Goal: Task Accomplishment & Management: Manage account settings

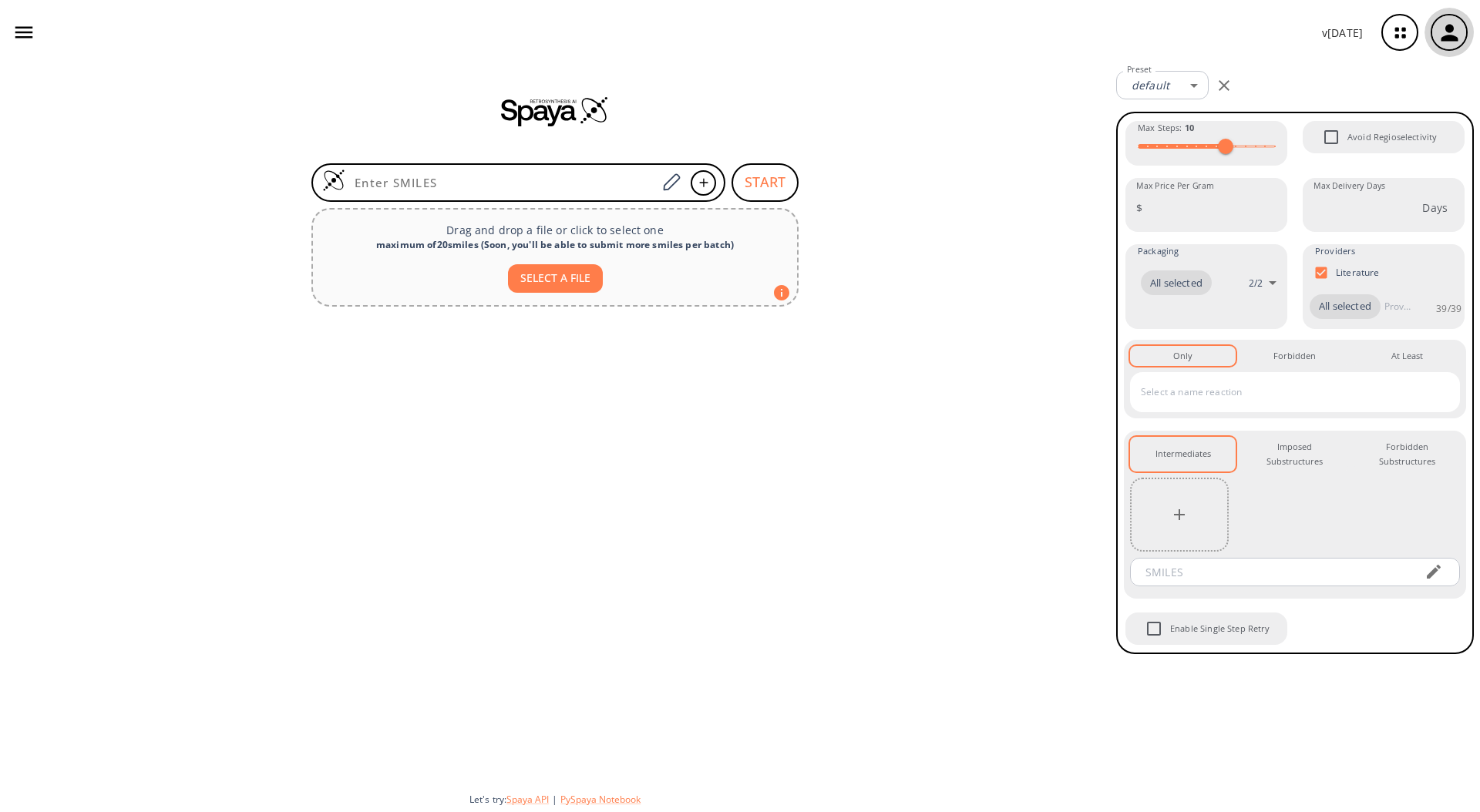
click at [1458, 34] on icon "button" at bounding box center [1449, 32] width 25 height 25
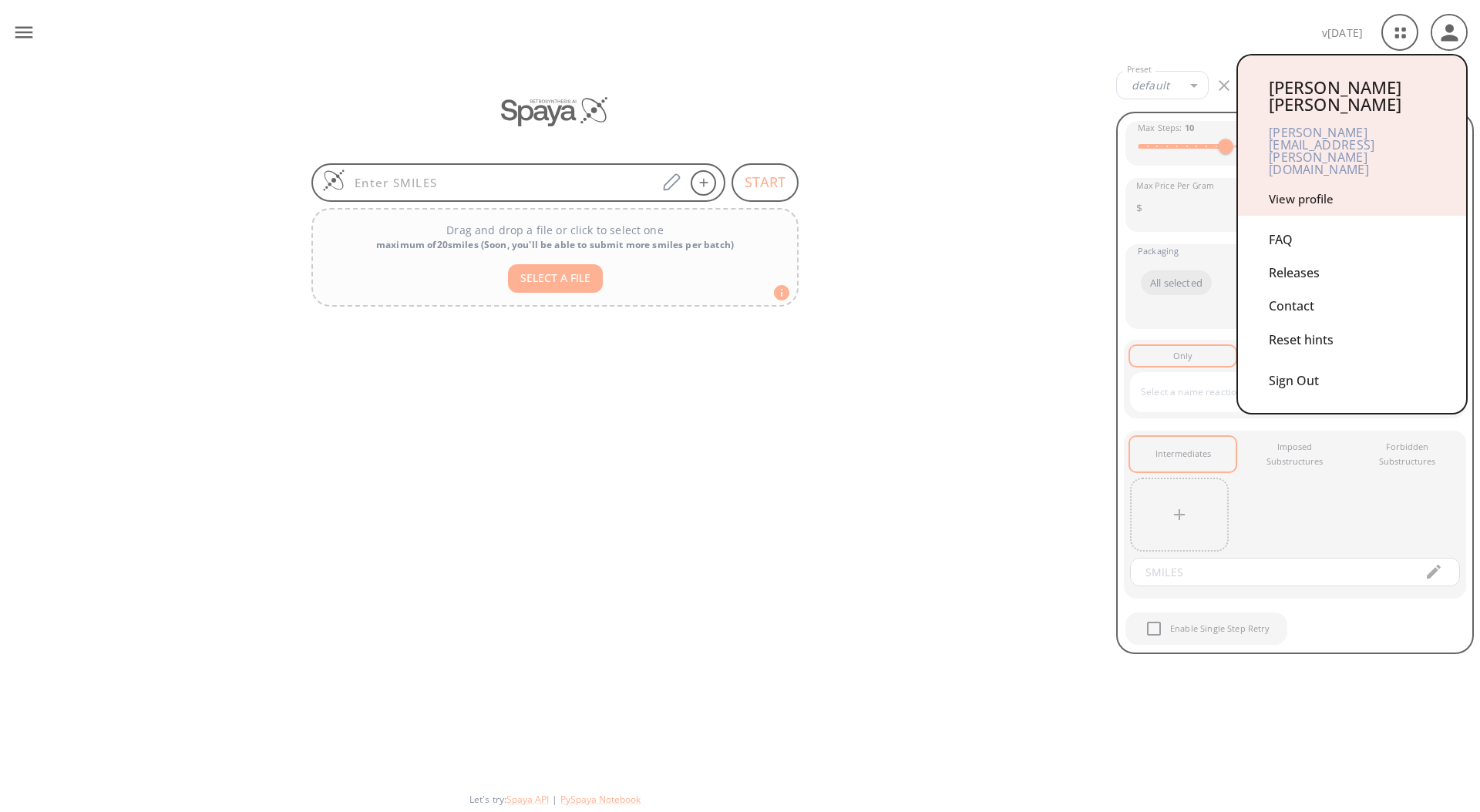
click at [1309, 191] on link "View profile" at bounding box center [1301, 198] width 65 height 15
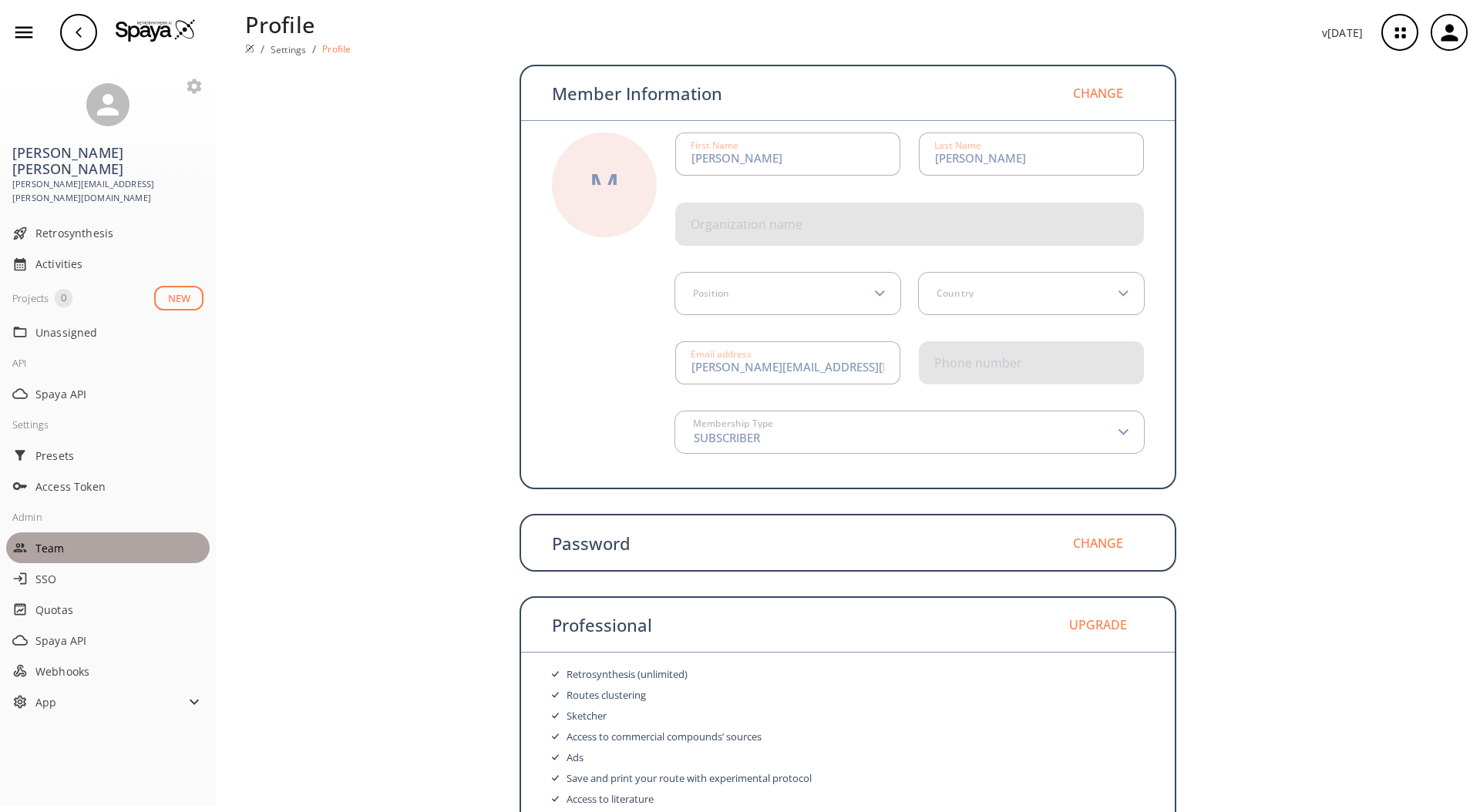
click at [60, 533] on div "Team" at bounding box center [108, 548] width 203 height 31
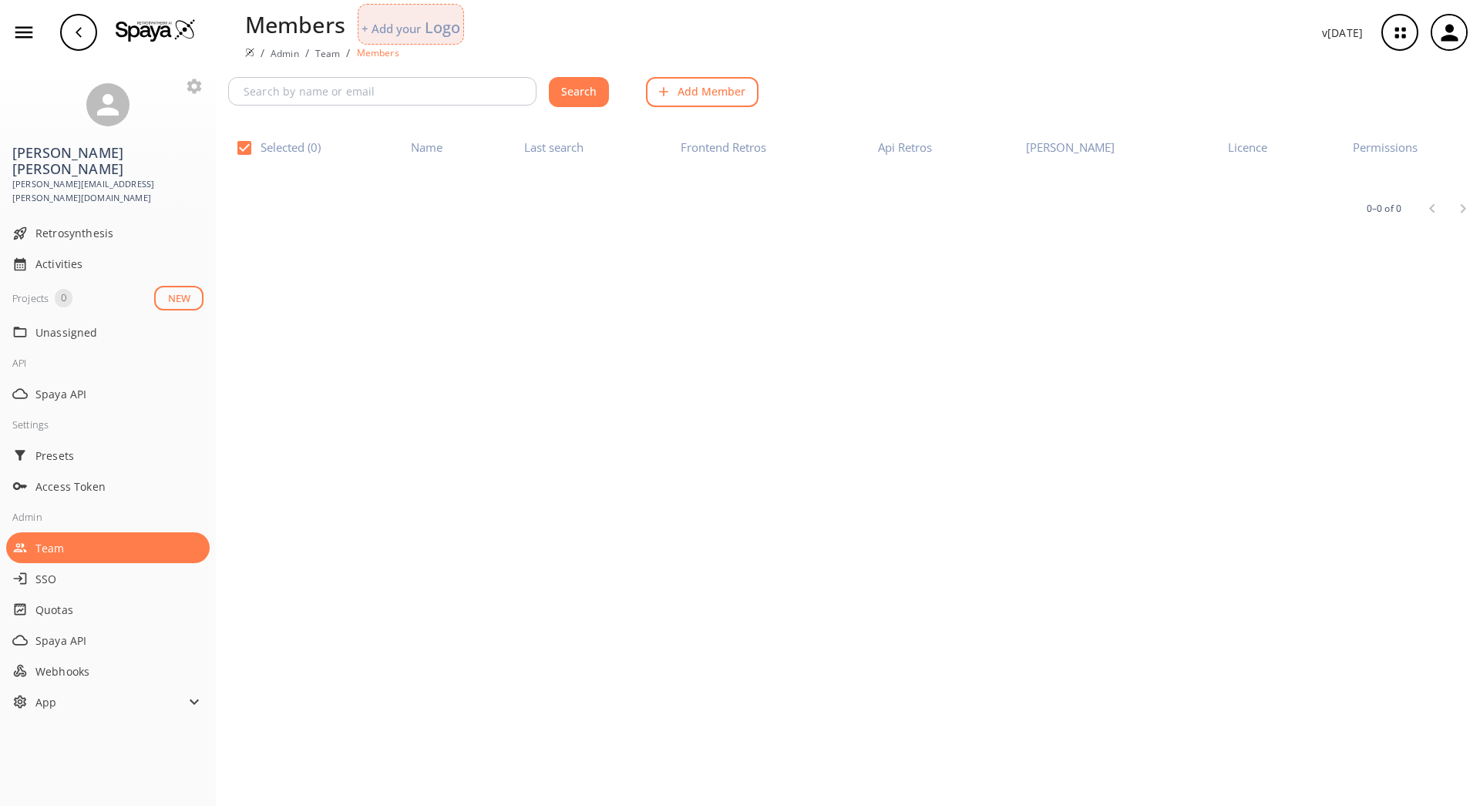
checkbox input "false"
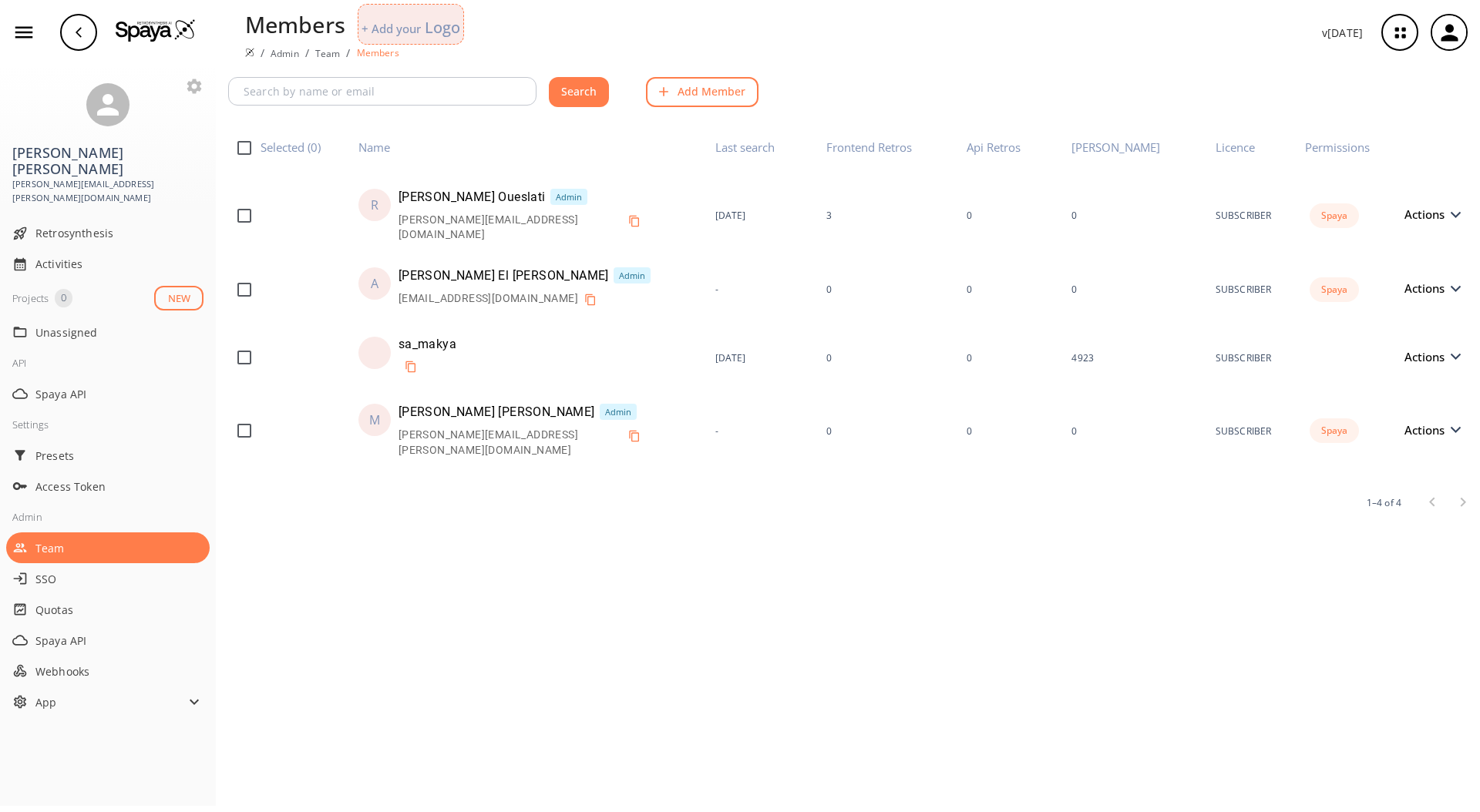
click at [688, 92] on button "Add Member" at bounding box center [701, 92] width 113 height 30
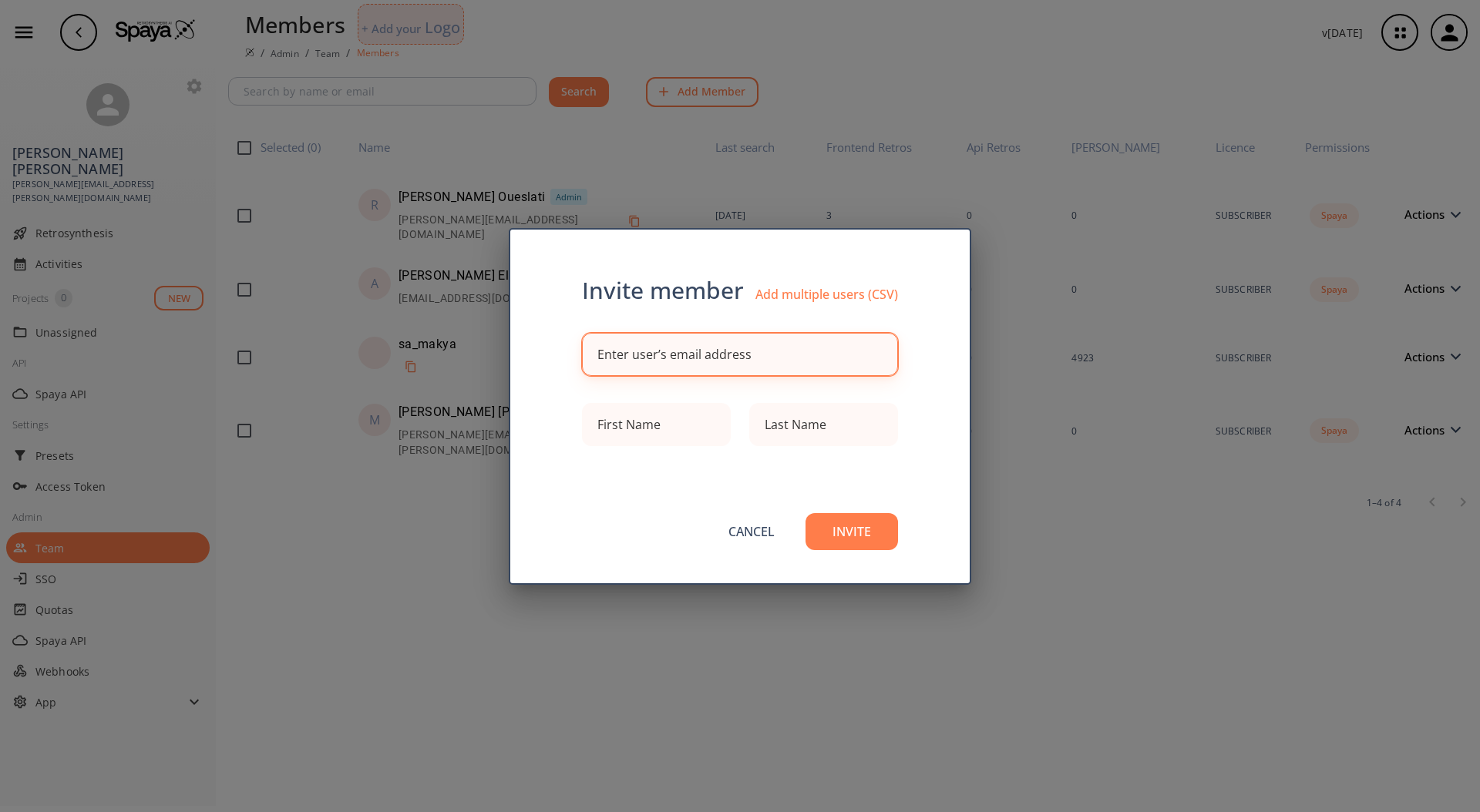
click at [727, 355] on div "Enter user’s email address" at bounding box center [673, 355] width 154 height 13
paste input "[EMAIL_ADDRESS][DOMAIN_NAME]"
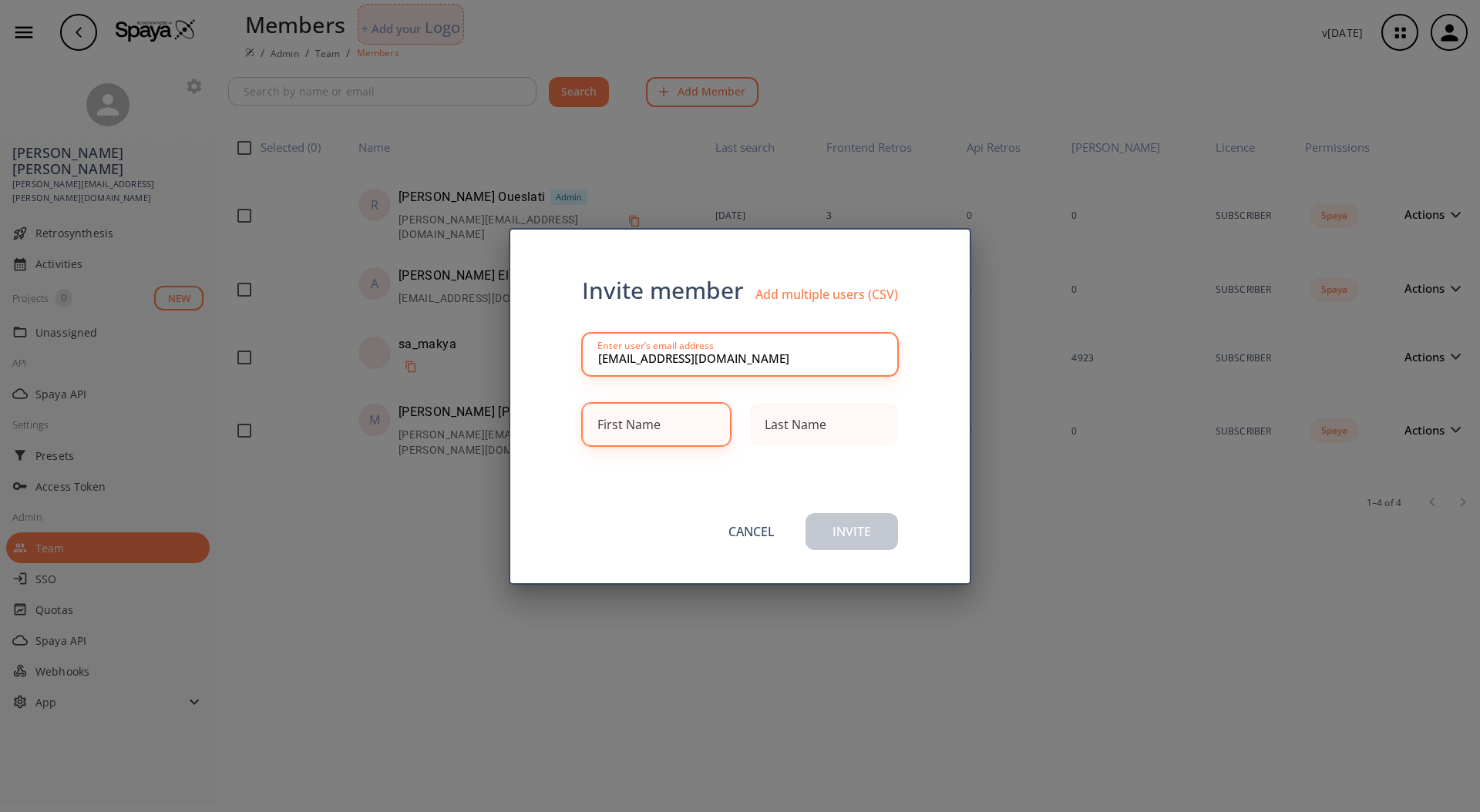
type input "[EMAIL_ADDRESS][DOMAIN_NAME]"
click at [628, 421] on div "First Name" at bounding box center [628, 425] width 63 height 13
type input "Jack"
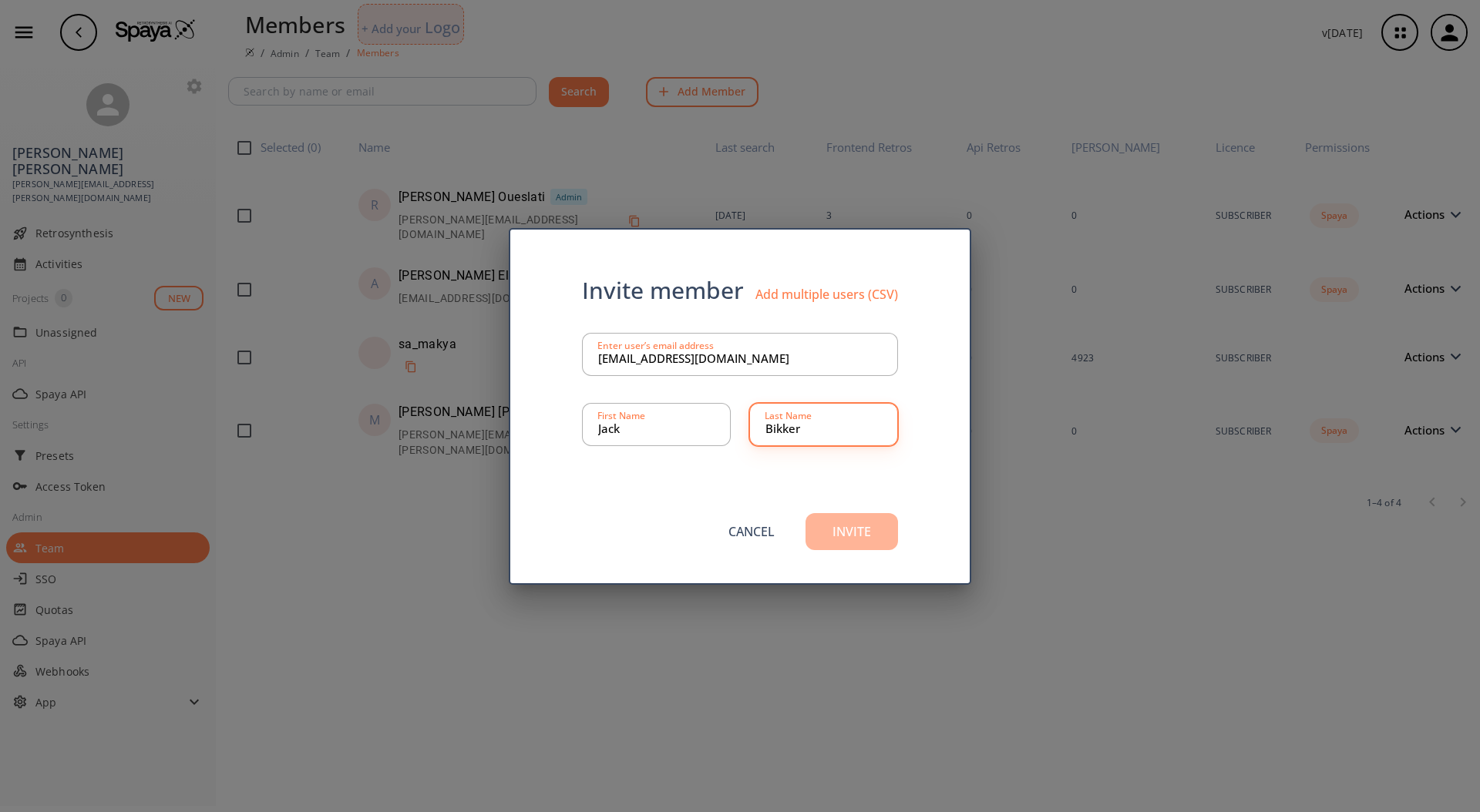
type input "Bikker"
click at [852, 532] on button "Invite" at bounding box center [852, 531] width 93 height 37
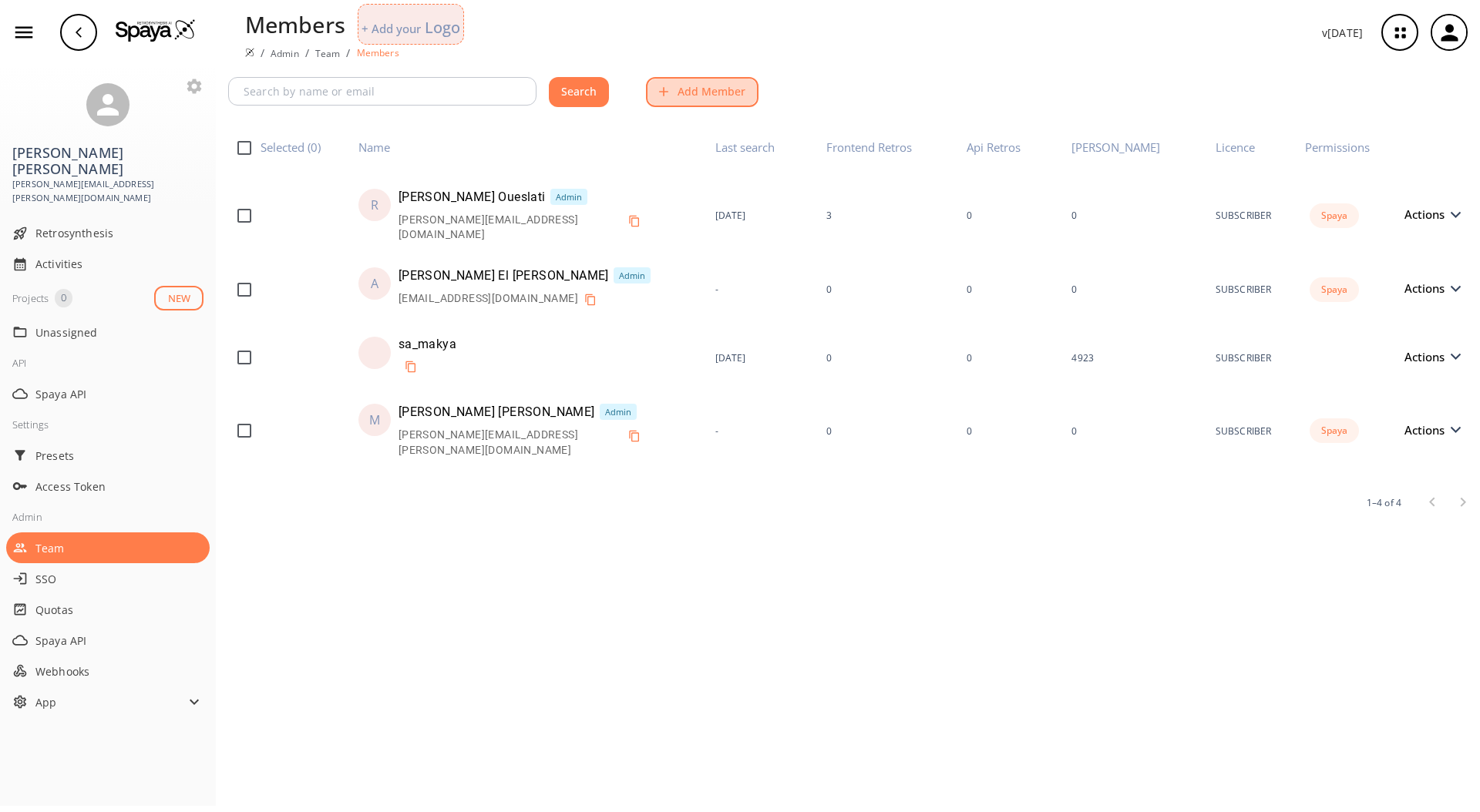
click at [701, 95] on button "Add Member" at bounding box center [701, 92] width 113 height 30
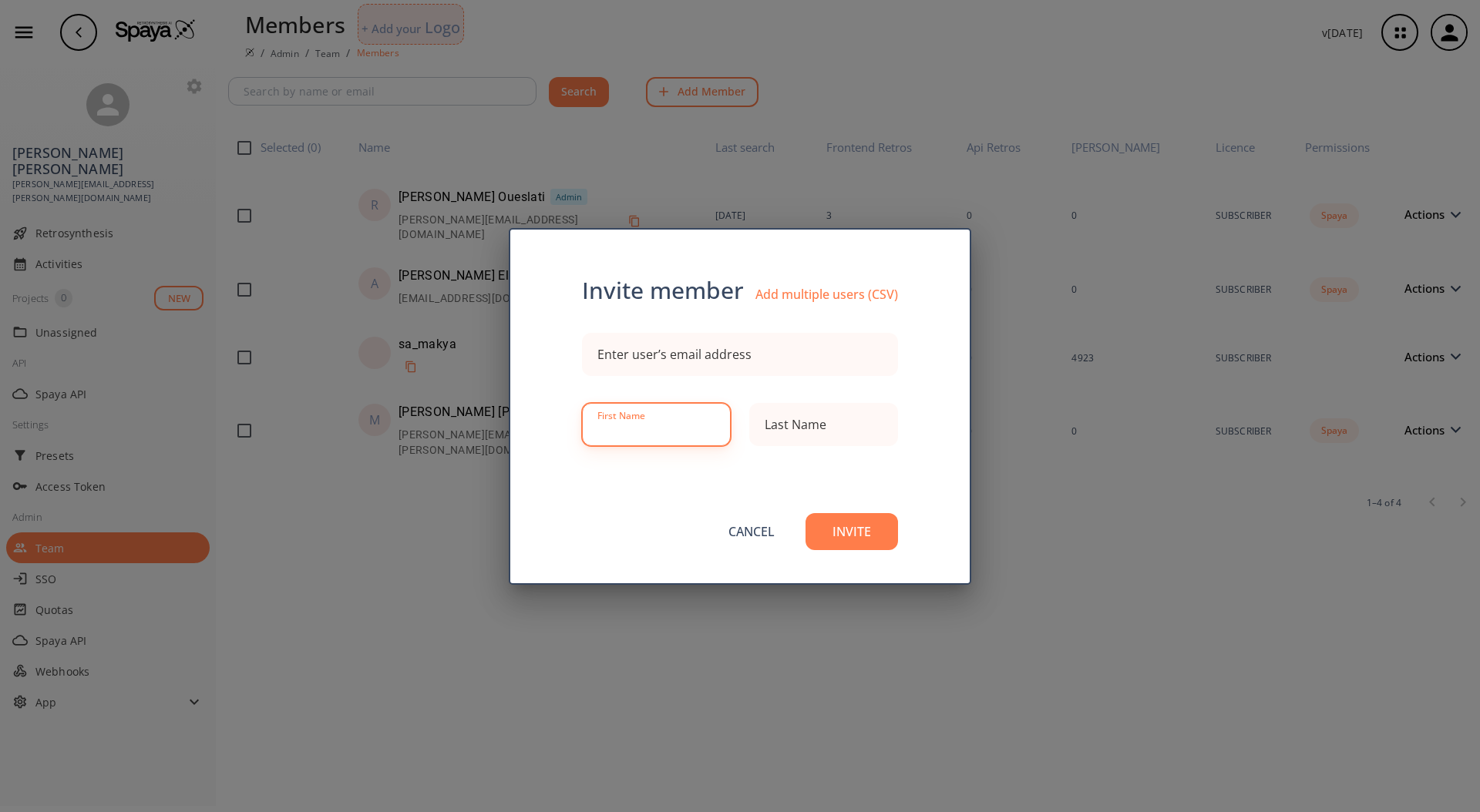
click at [664, 422] on input at bounding box center [655, 425] width 116 height 31
type input "[PERSON_NAME]"
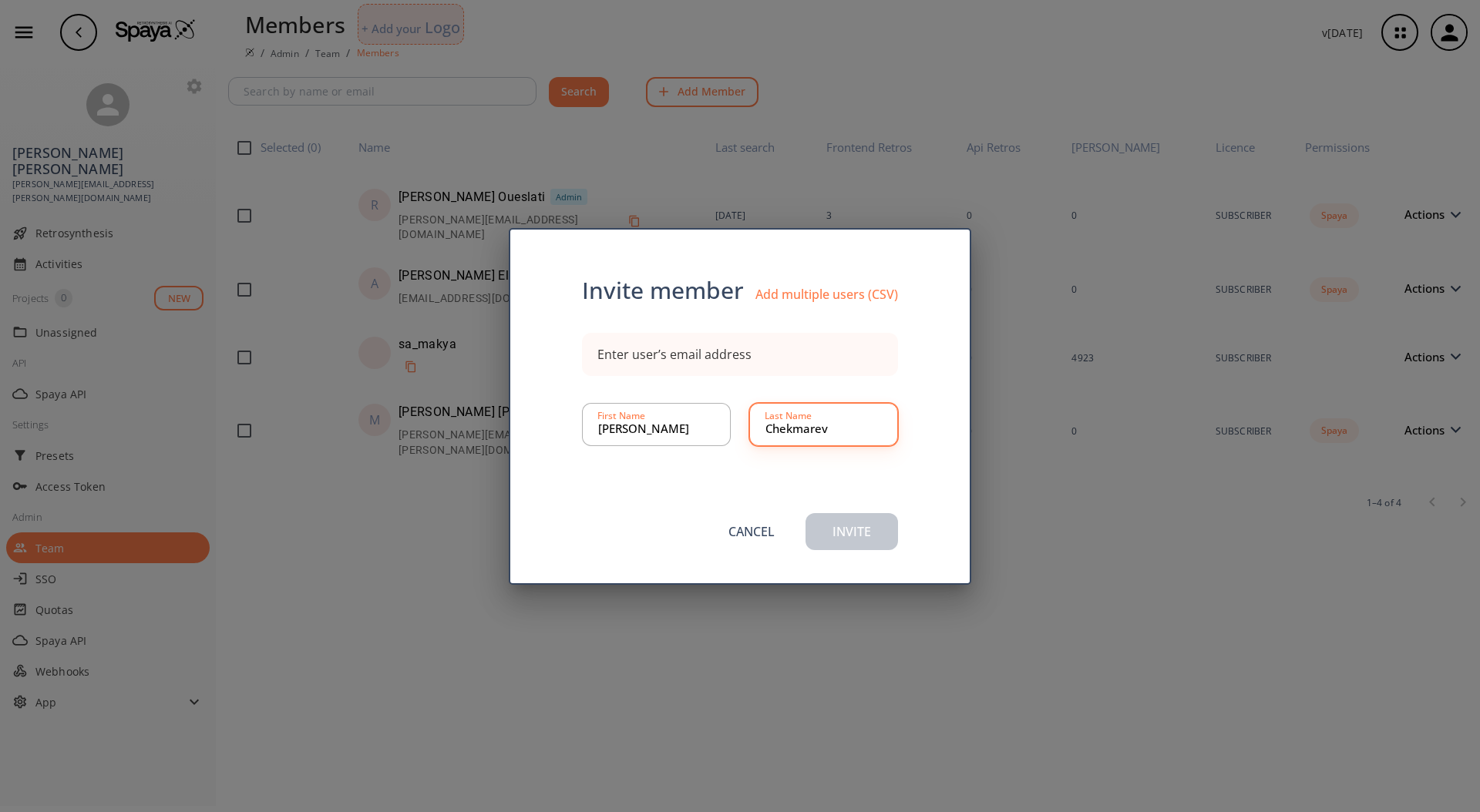
type input "Chekmarev"
click at [710, 356] on div "Enter user’s email address" at bounding box center [673, 355] width 154 height 13
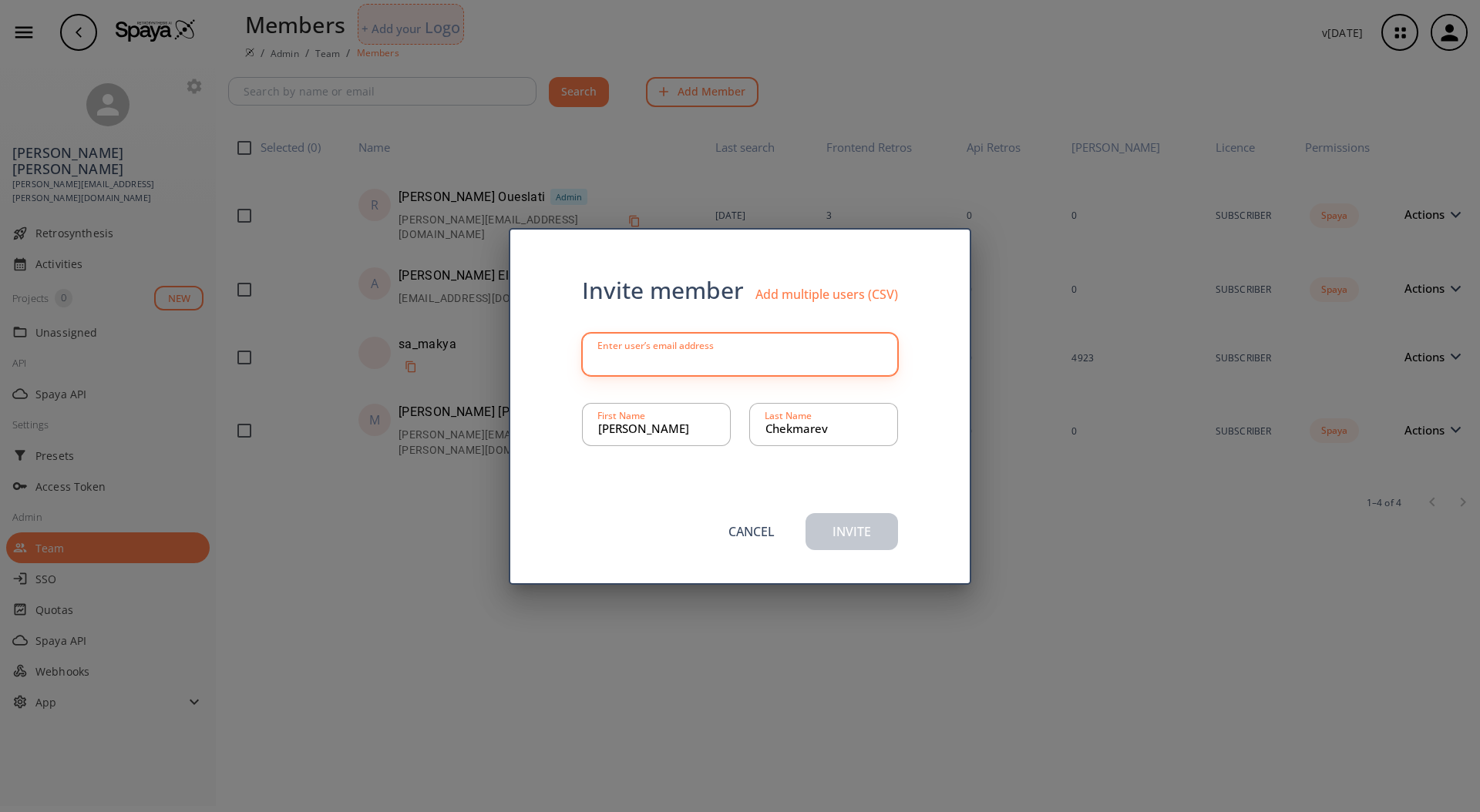
paste input "[PERSON_NAME][EMAIL_ADDRESS][DOMAIN_NAME]"
type input "[PERSON_NAME][EMAIL_ADDRESS][DOMAIN_NAME]"
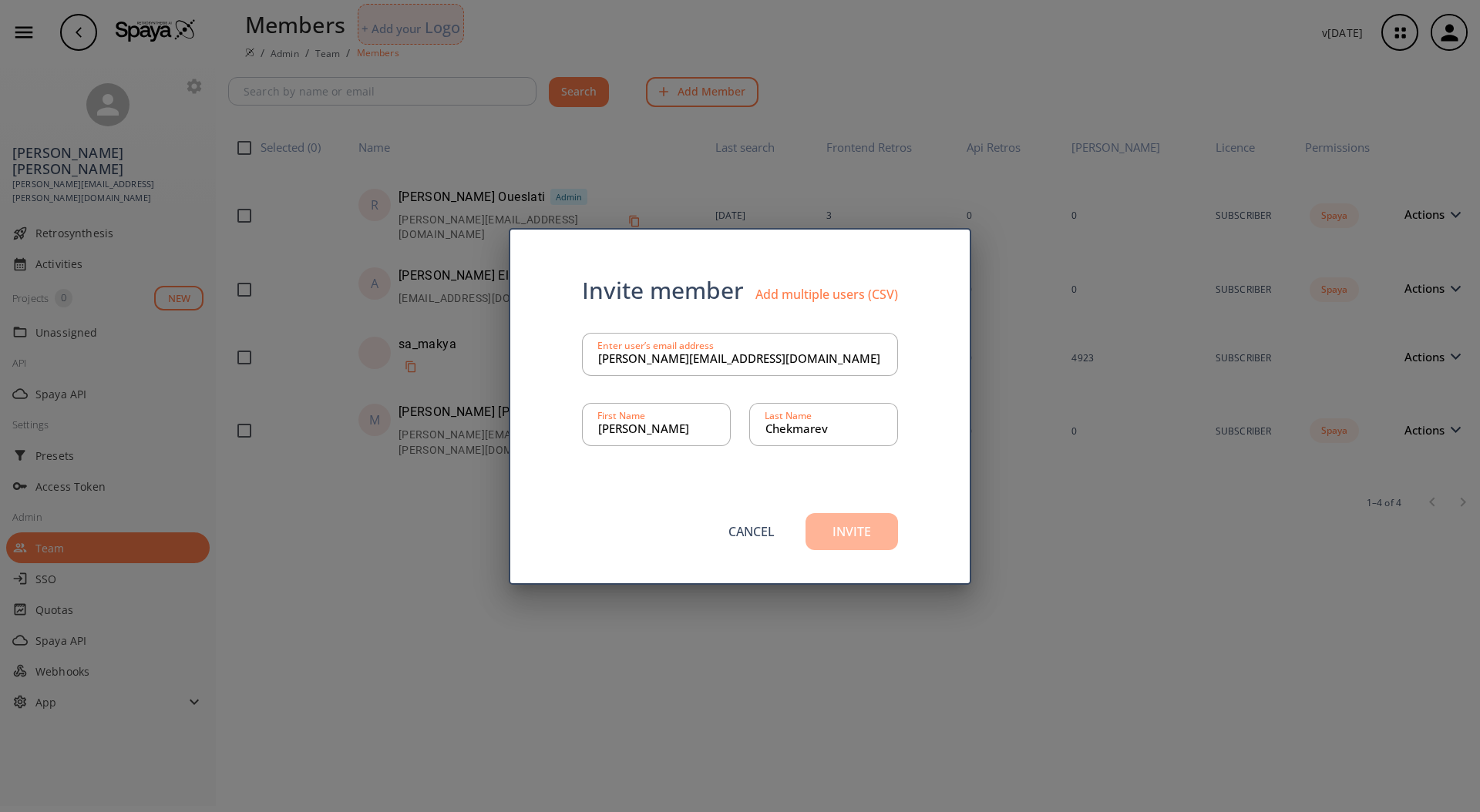
click at [861, 538] on button "Invite" at bounding box center [852, 531] width 93 height 37
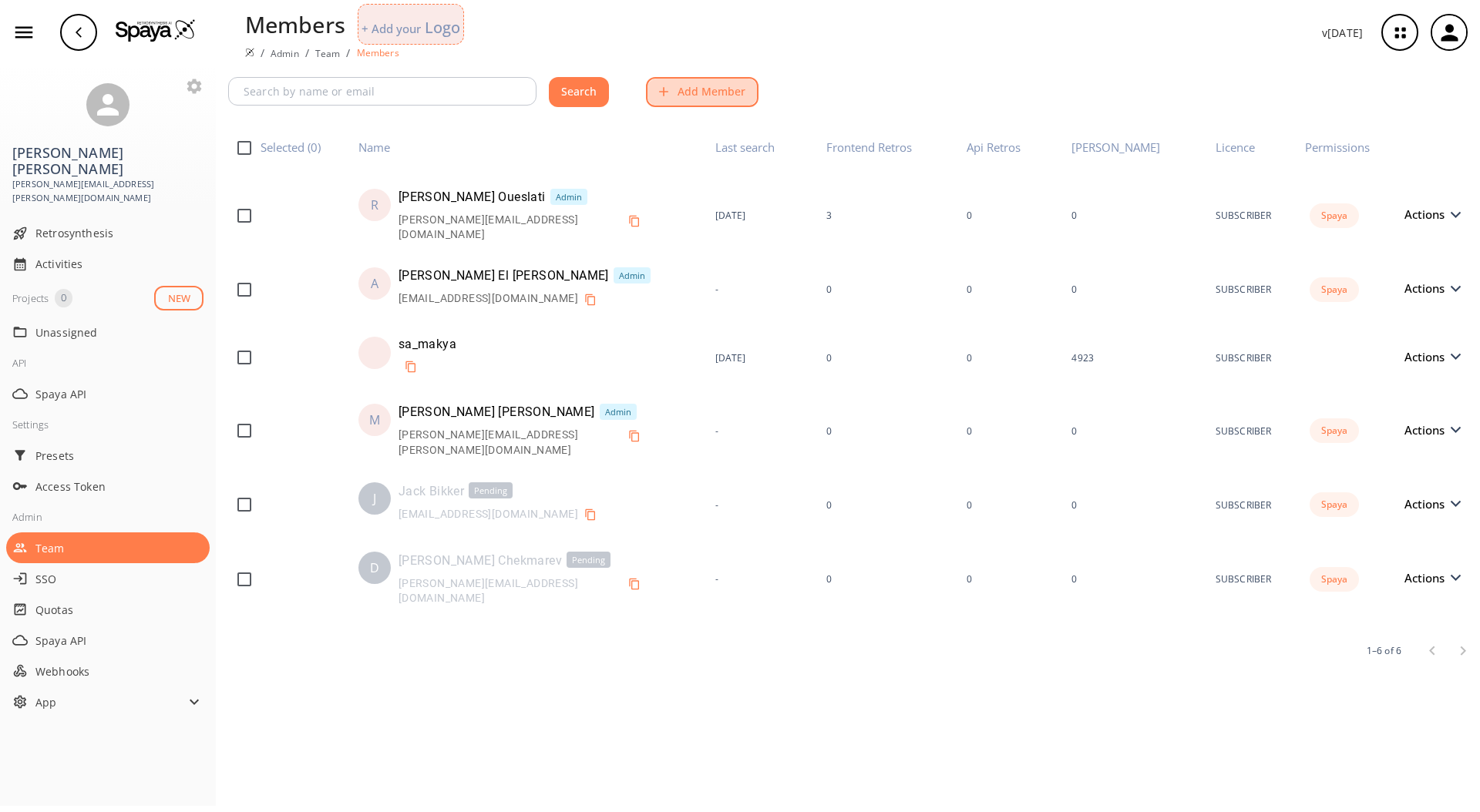
click at [699, 96] on button "Add Member" at bounding box center [701, 92] width 113 height 30
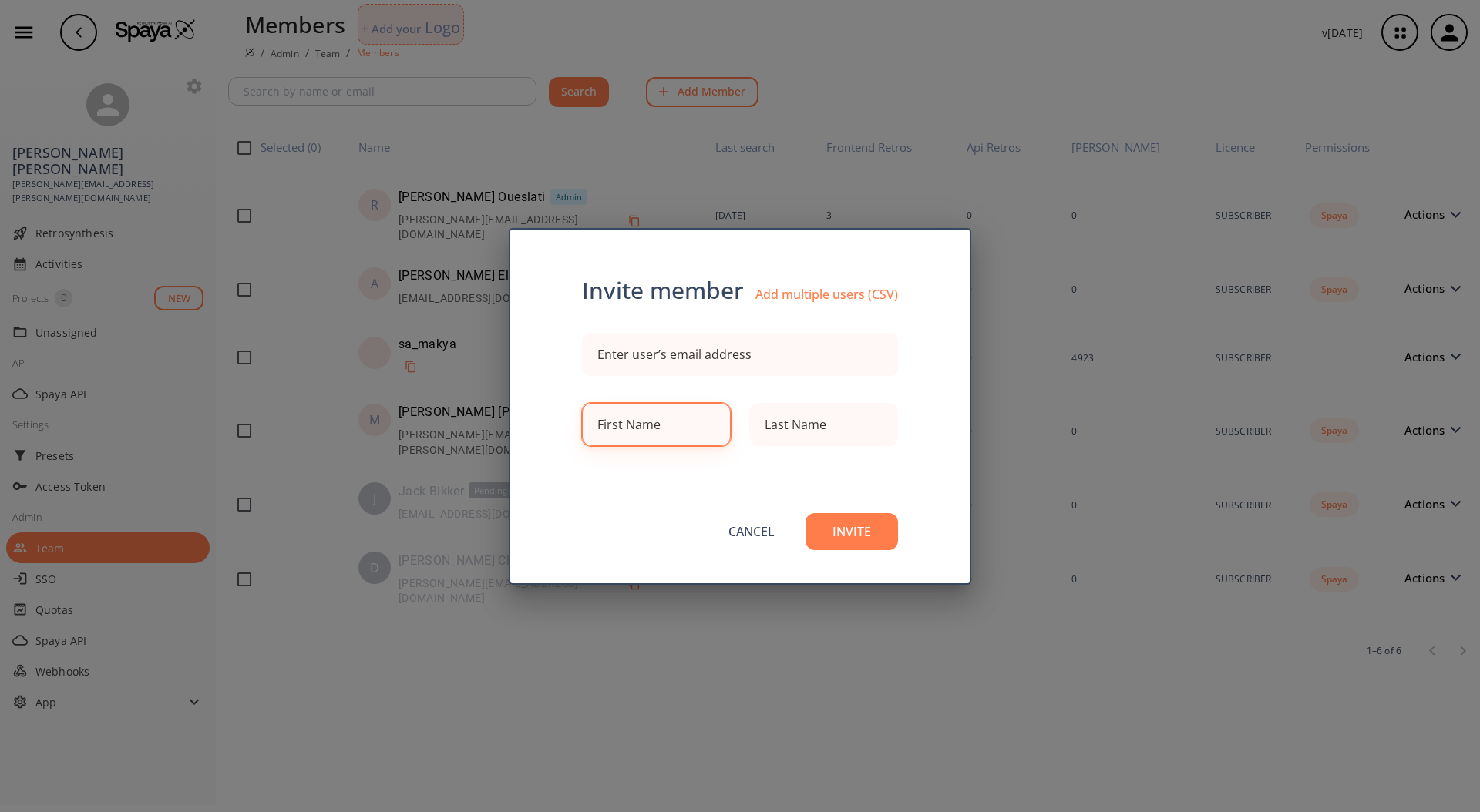
click at [677, 429] on input at bounding box center [655, 425] width 116 height 31
type input "Robert"
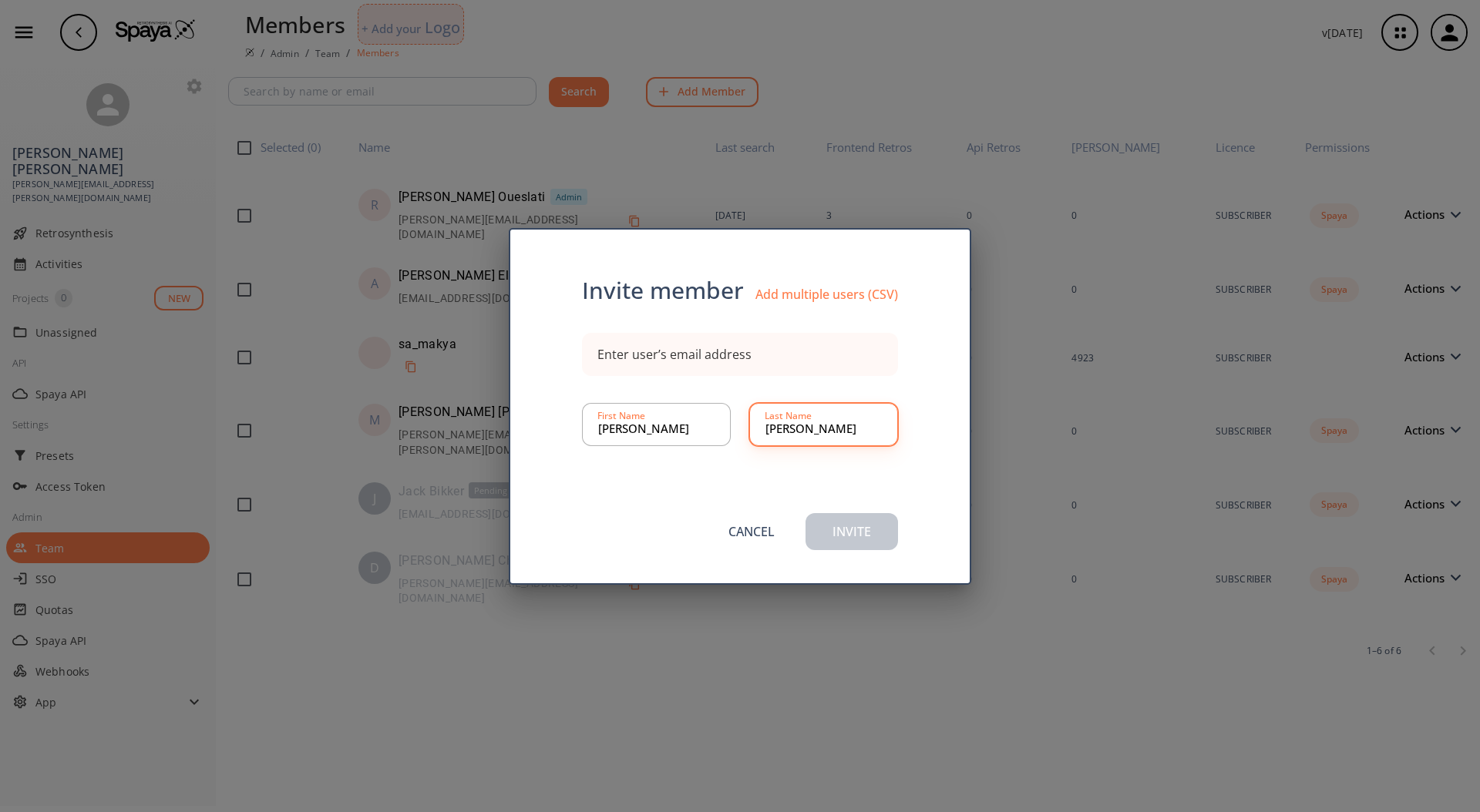
type input "Crowley"
click at [681, 356] on div "Enter user’s email address" at bounding box center [673, 355] width 154 height 13
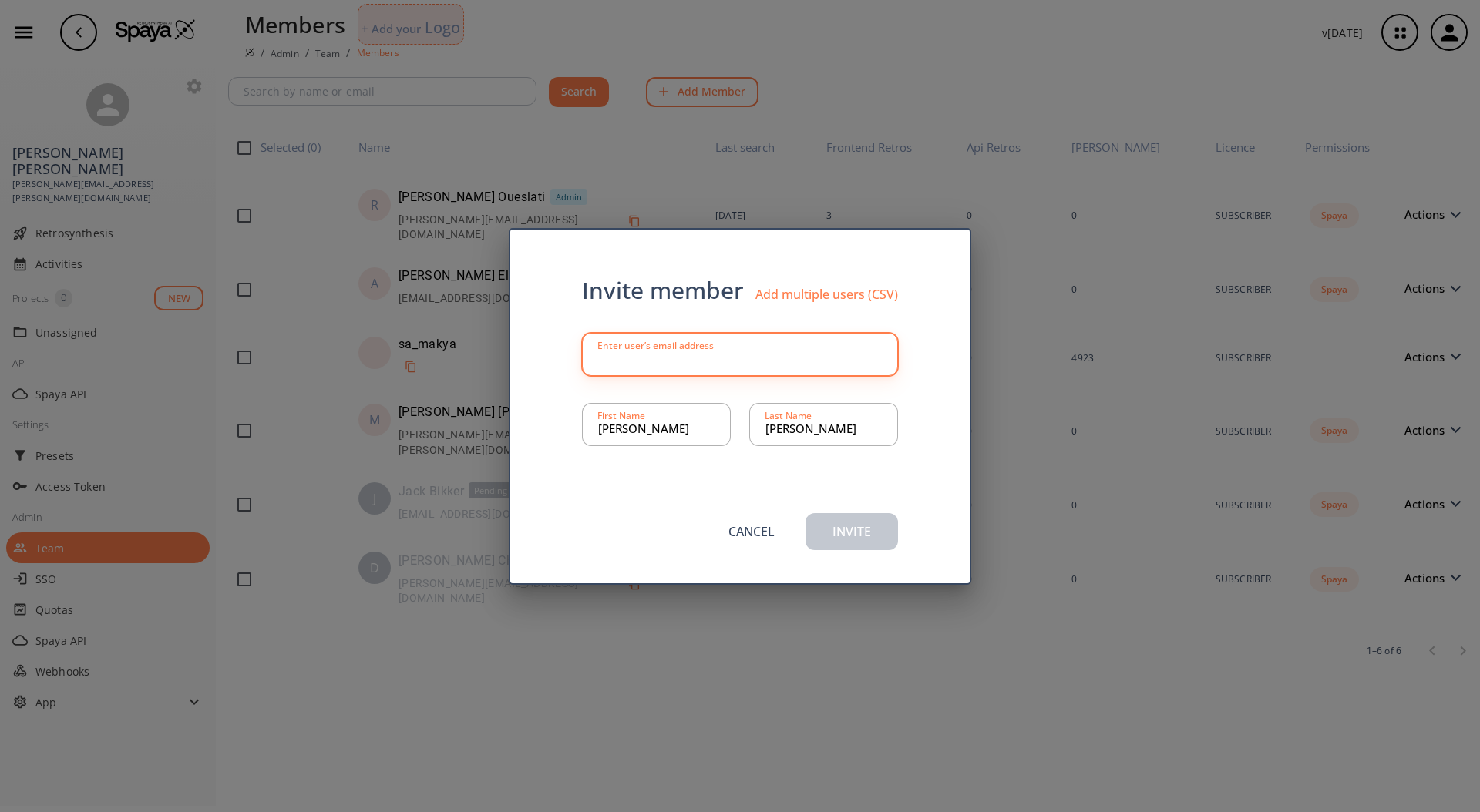
paste input "Robert.crowleyIII@iff.com"
type input "Robert.crowleyIII@iff.com"
click at [847, 520] on button "Invite" at bounding box center [852, 531] width 93 height 37
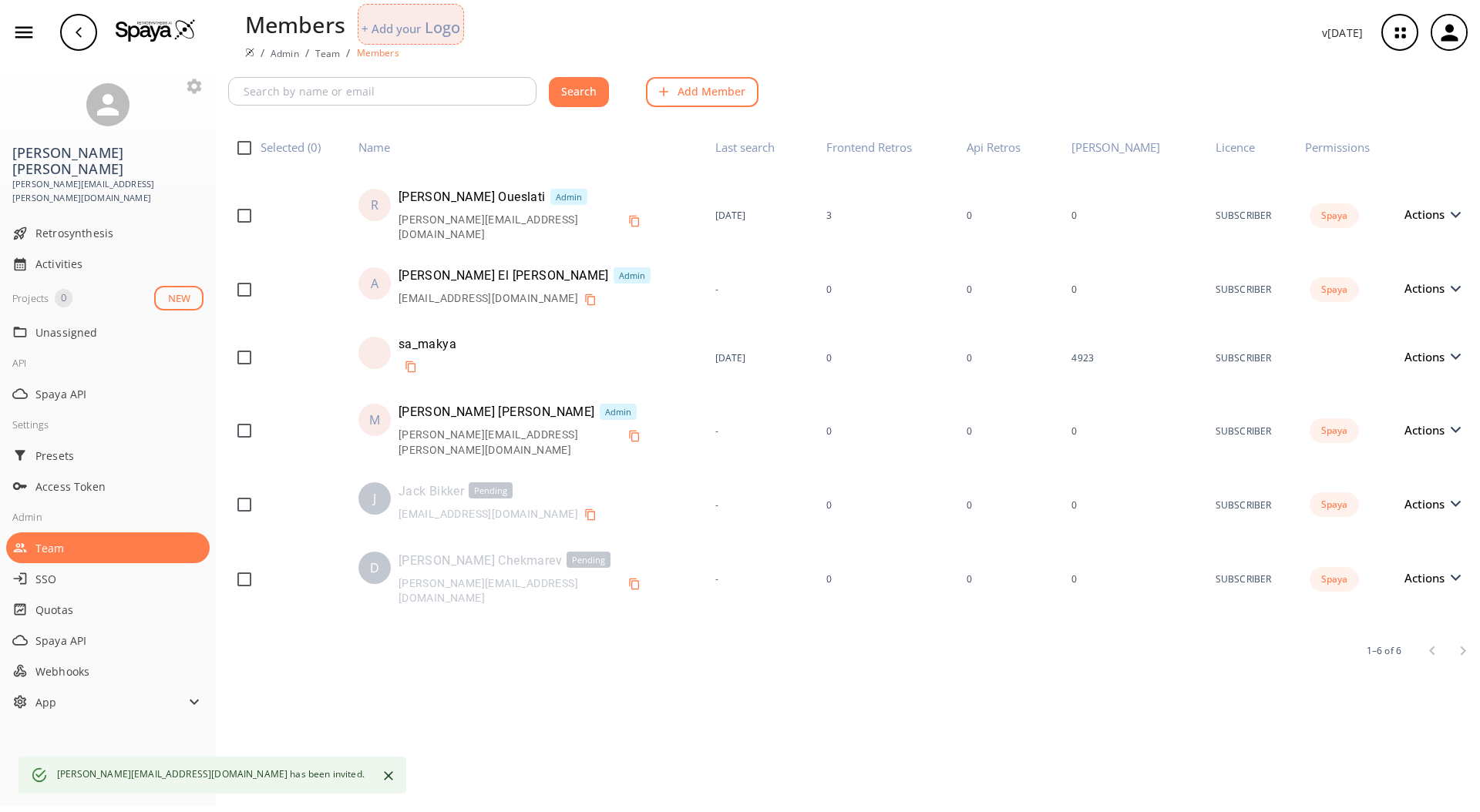
click at [699, 99] on button "Add Member" at bounding box center [701, 92] width 113 height 30
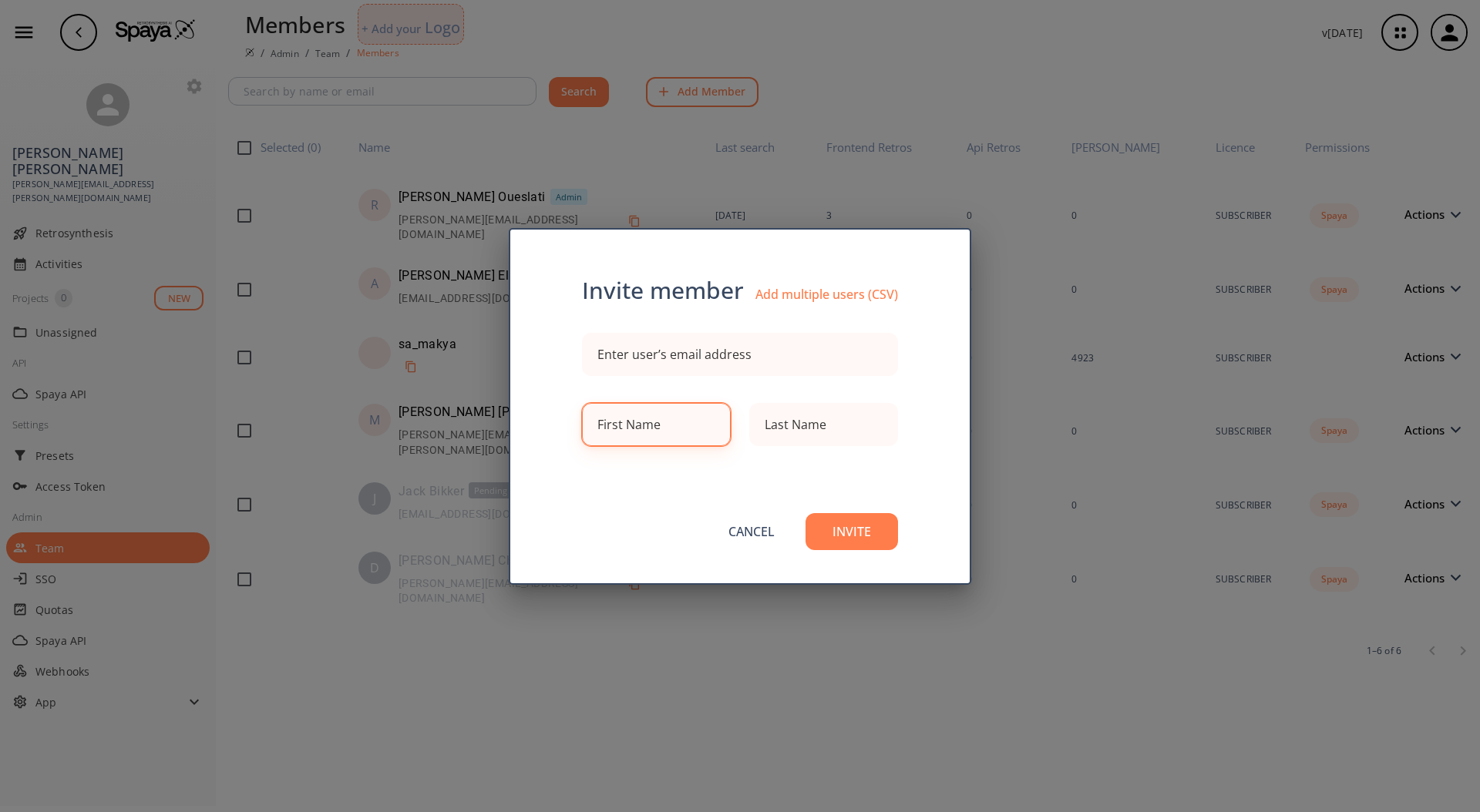
click at [658, 429] on div "First Name" at bounding box center [628, 425] width 63 height 13
type input "Paul"
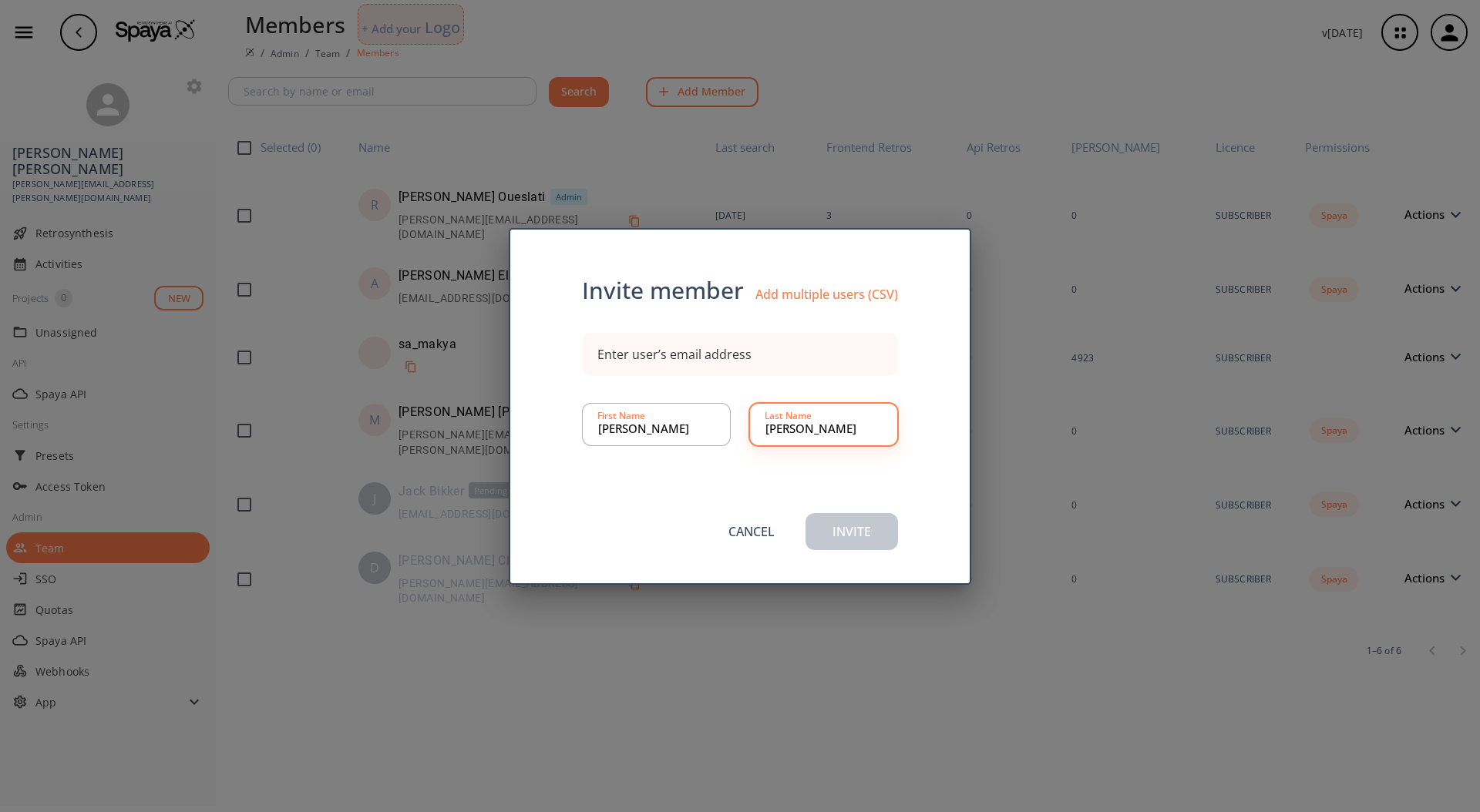
type input "Jones"
click at [746, 333] on div "Enter user’s email address" at bounding box center [739, 355] width 316 height 43
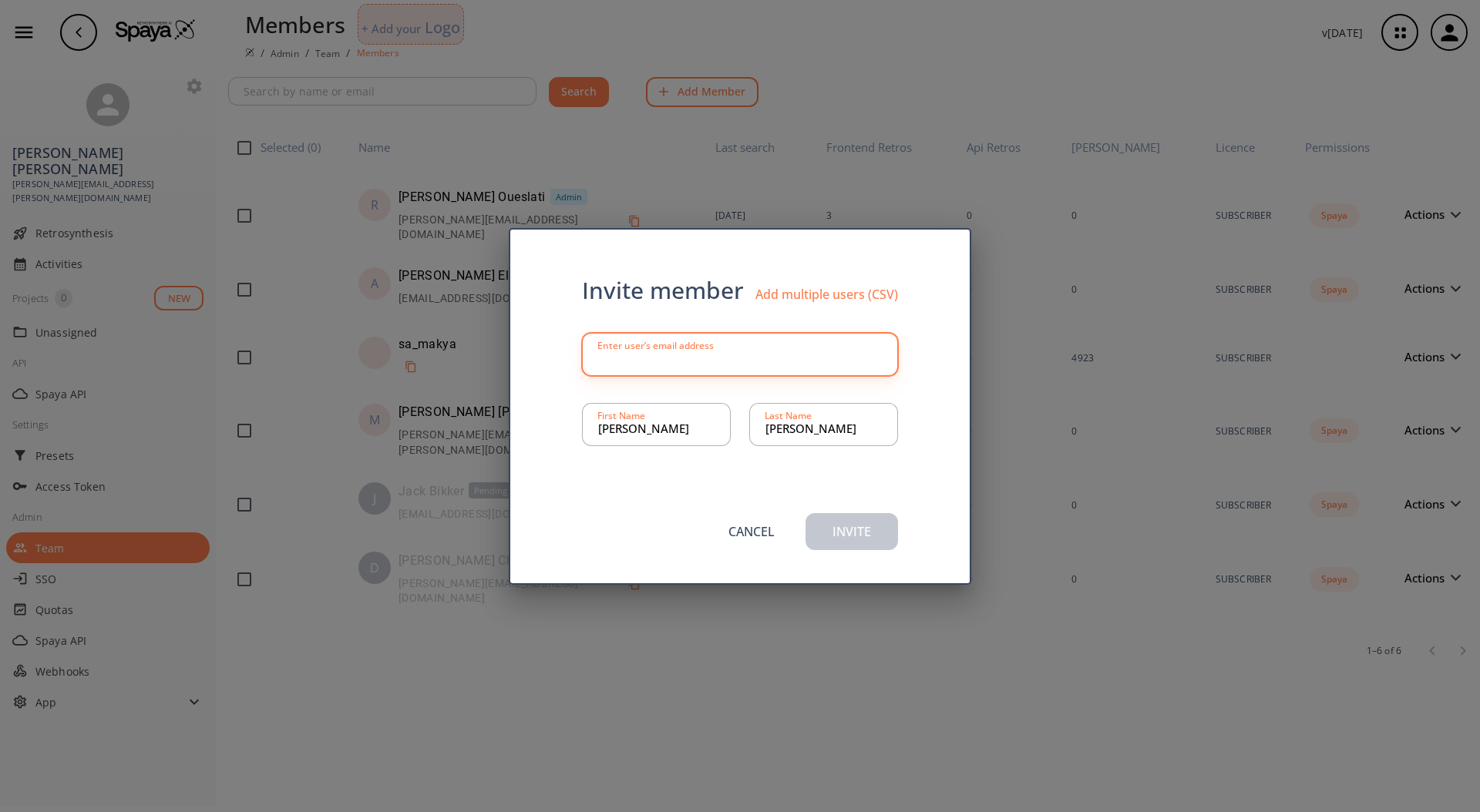
paste input "paul.d.jones@iff.com"
type input "paul.d.jones@iff.com"
click at [846, 528] on button "Invite" at bounding box center [852, 531] width 93 height 37
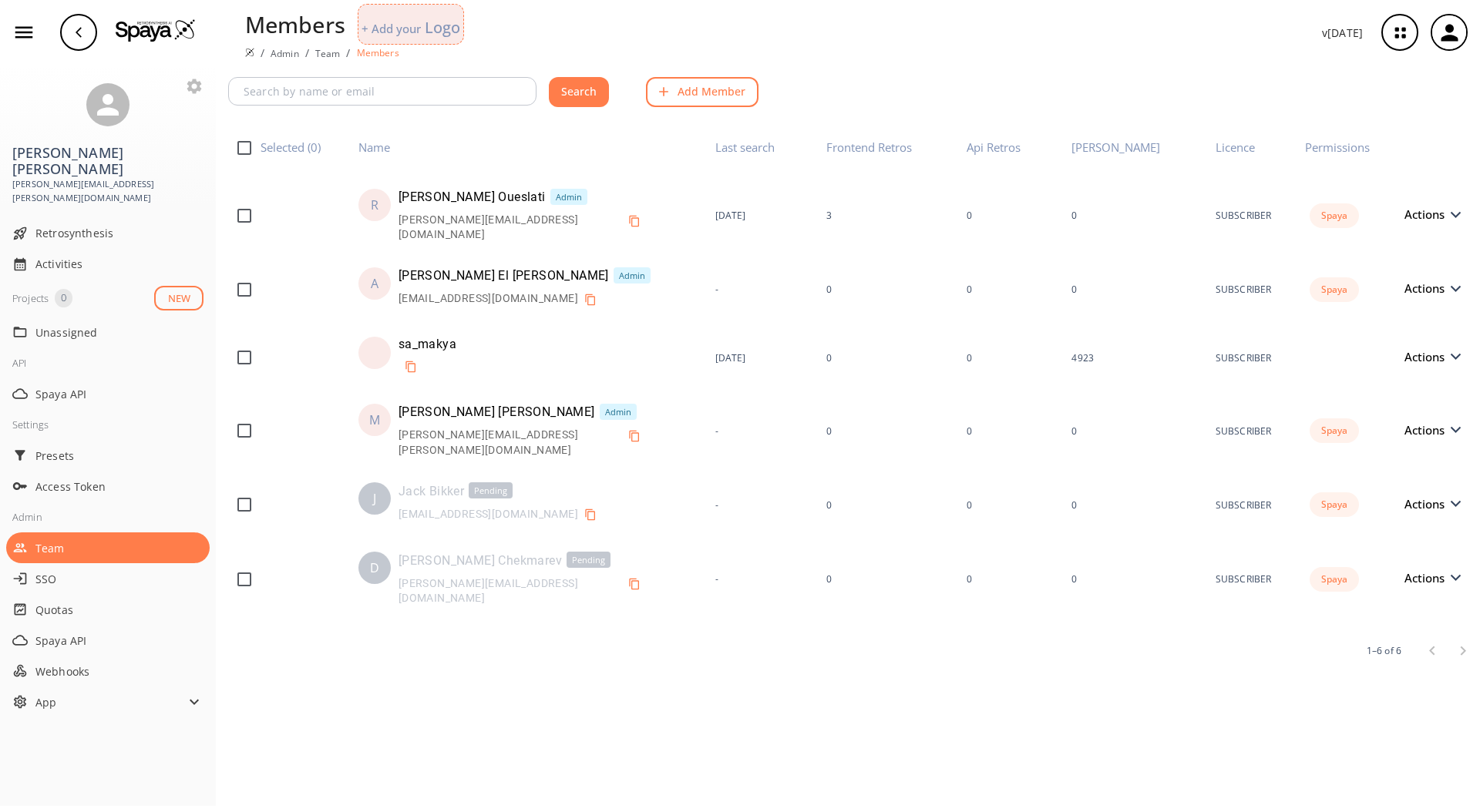
click at [719, 97] on button "Add Member" at bounding box center [701, 92] width 113 height 30
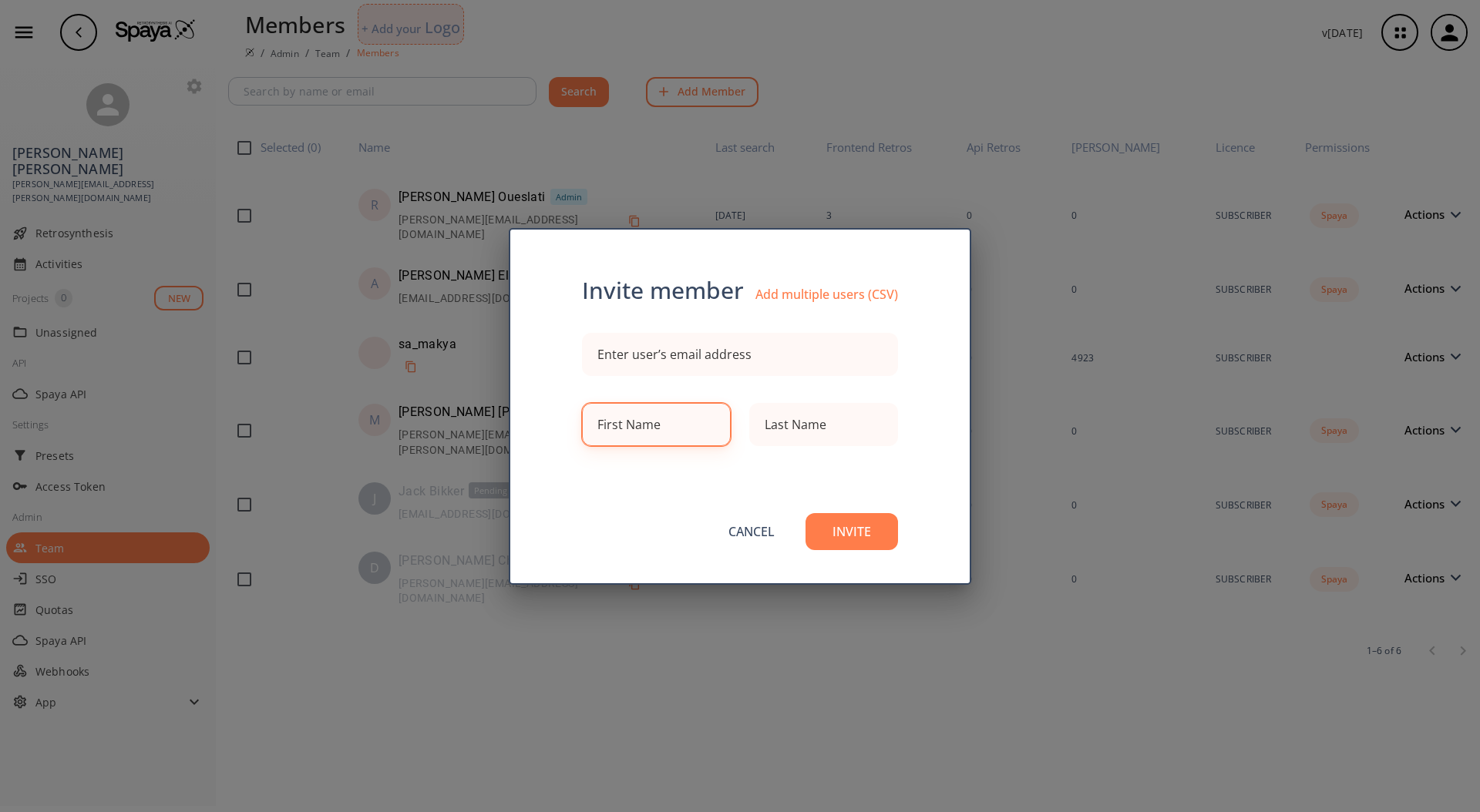
click at [654, 429] on div "First Name" at bounding box center [628, 425] width 63 height 13
type input "Brian"
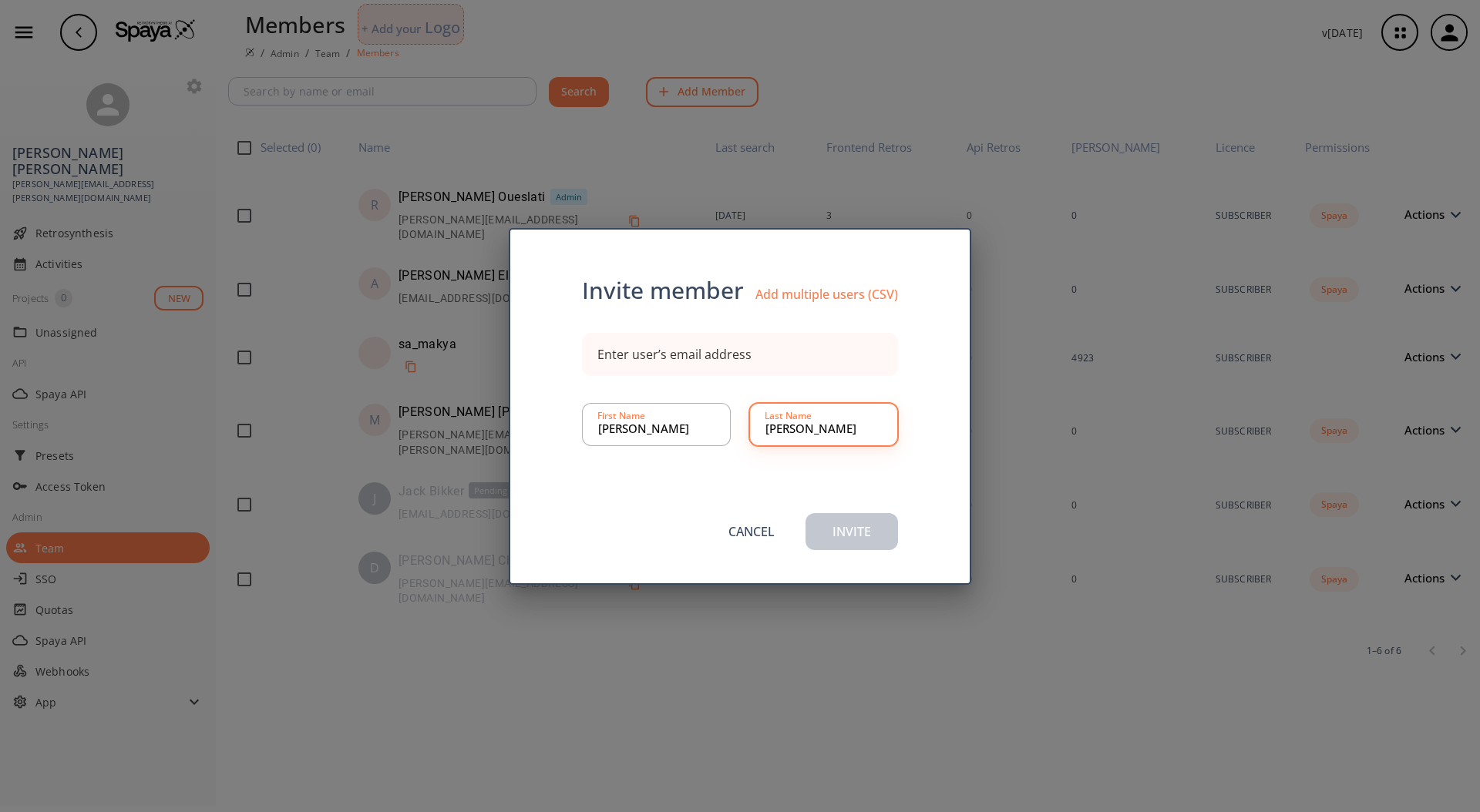
type input "Larsen"
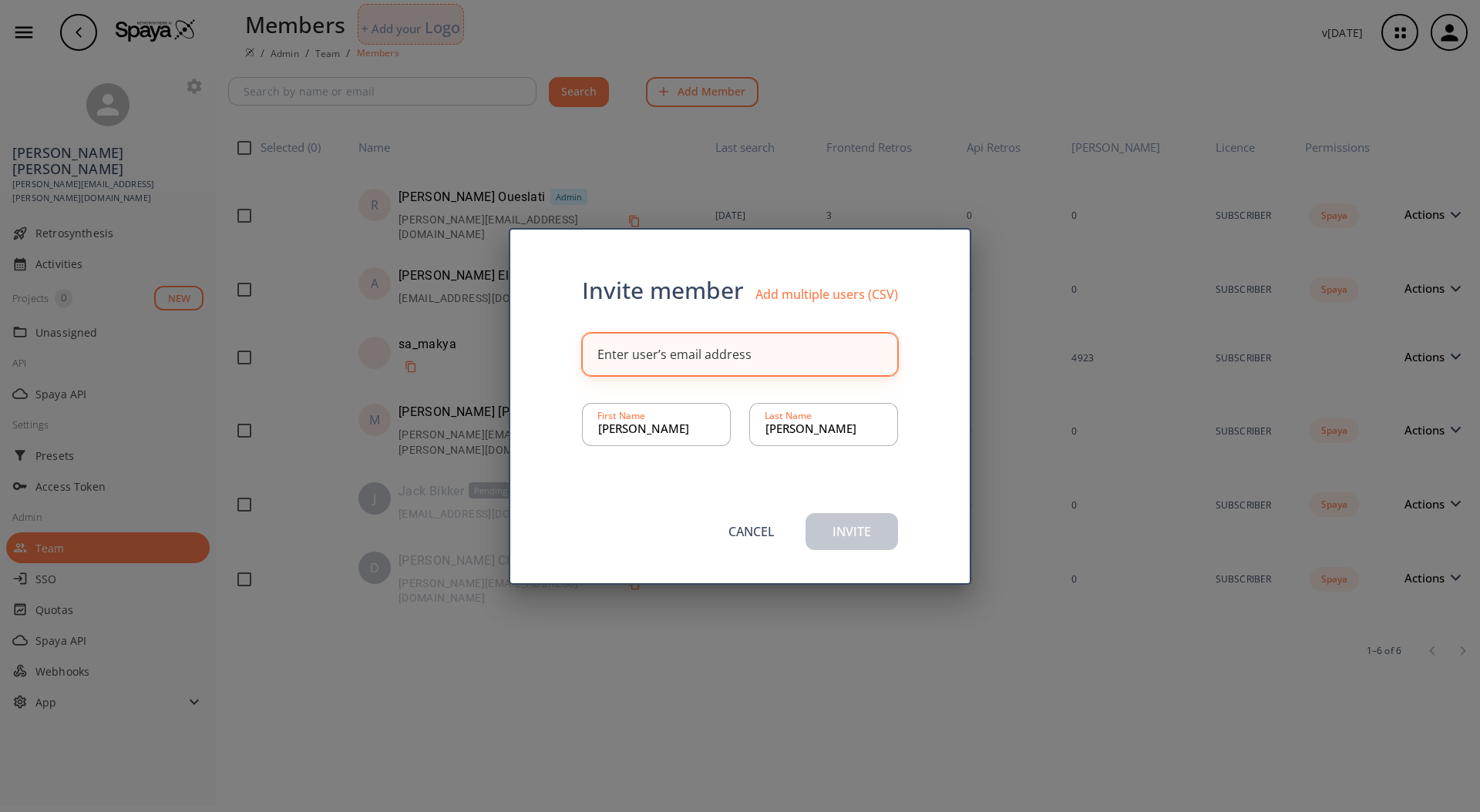
click at [726, 359] on div "Enter user’s email address" at bounding box center [673, 355] width 154 height 13
paste input "brian.larsen@iff.com"
type input "brian.larsen@iff.com"
click at [870, 534] on button "Invite" at bounding box center [852, 531] width 93 height 37
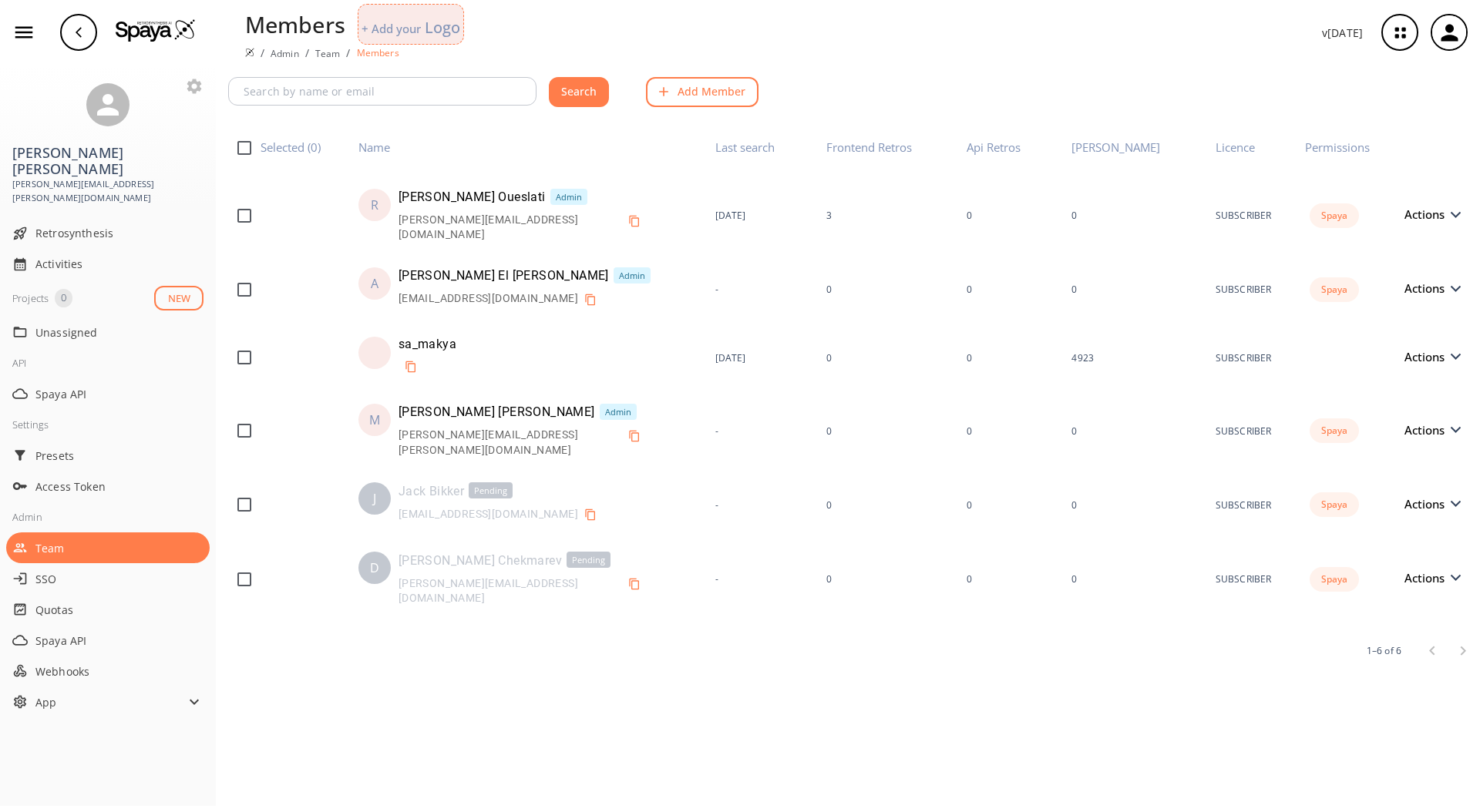
click at [720, 89] on button "Add Member" at bounding box center [701, 92] width 113 height 30
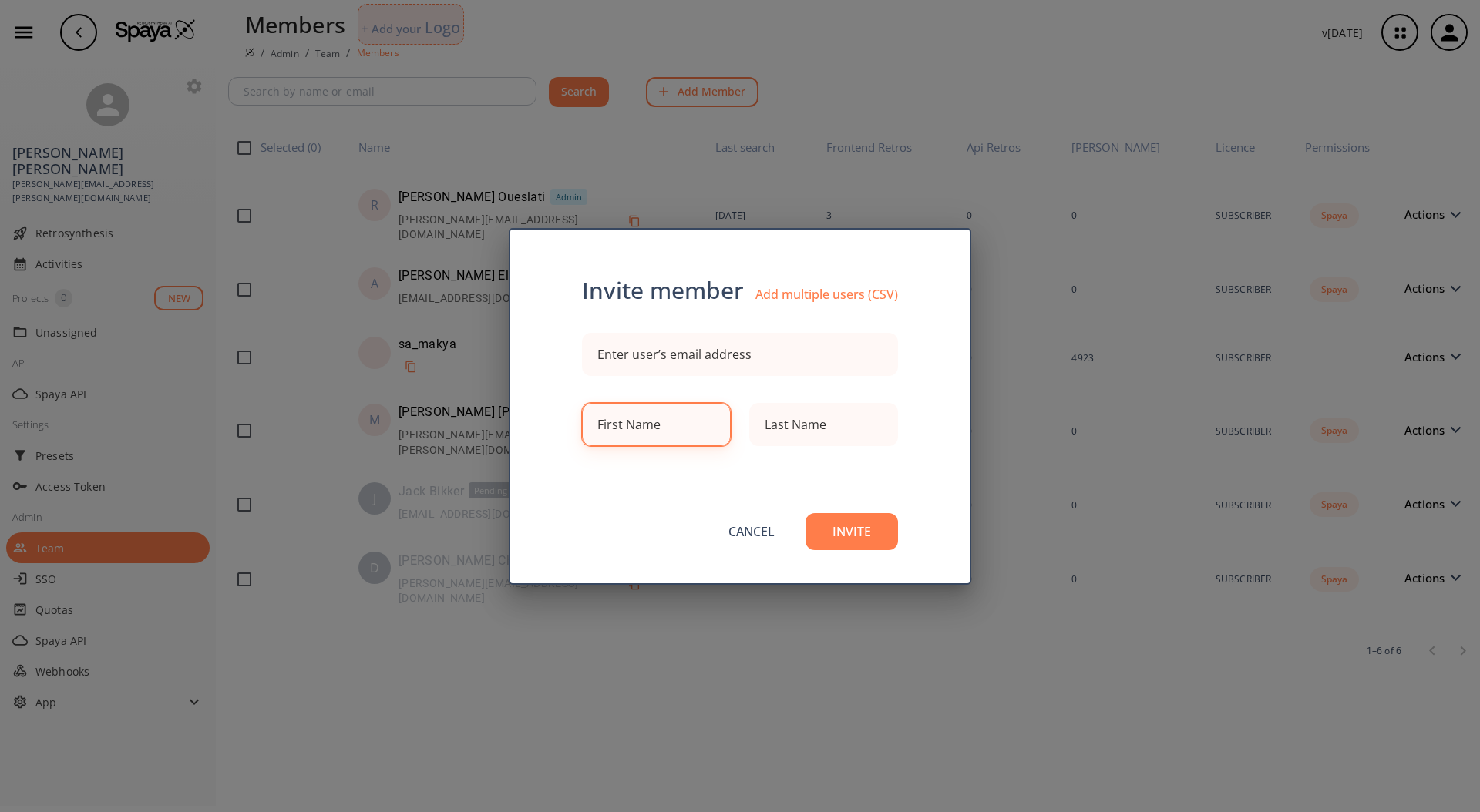
click at [648, 434] on input at bounding box center [655, 425] width 116 height 31
type input "Haining"
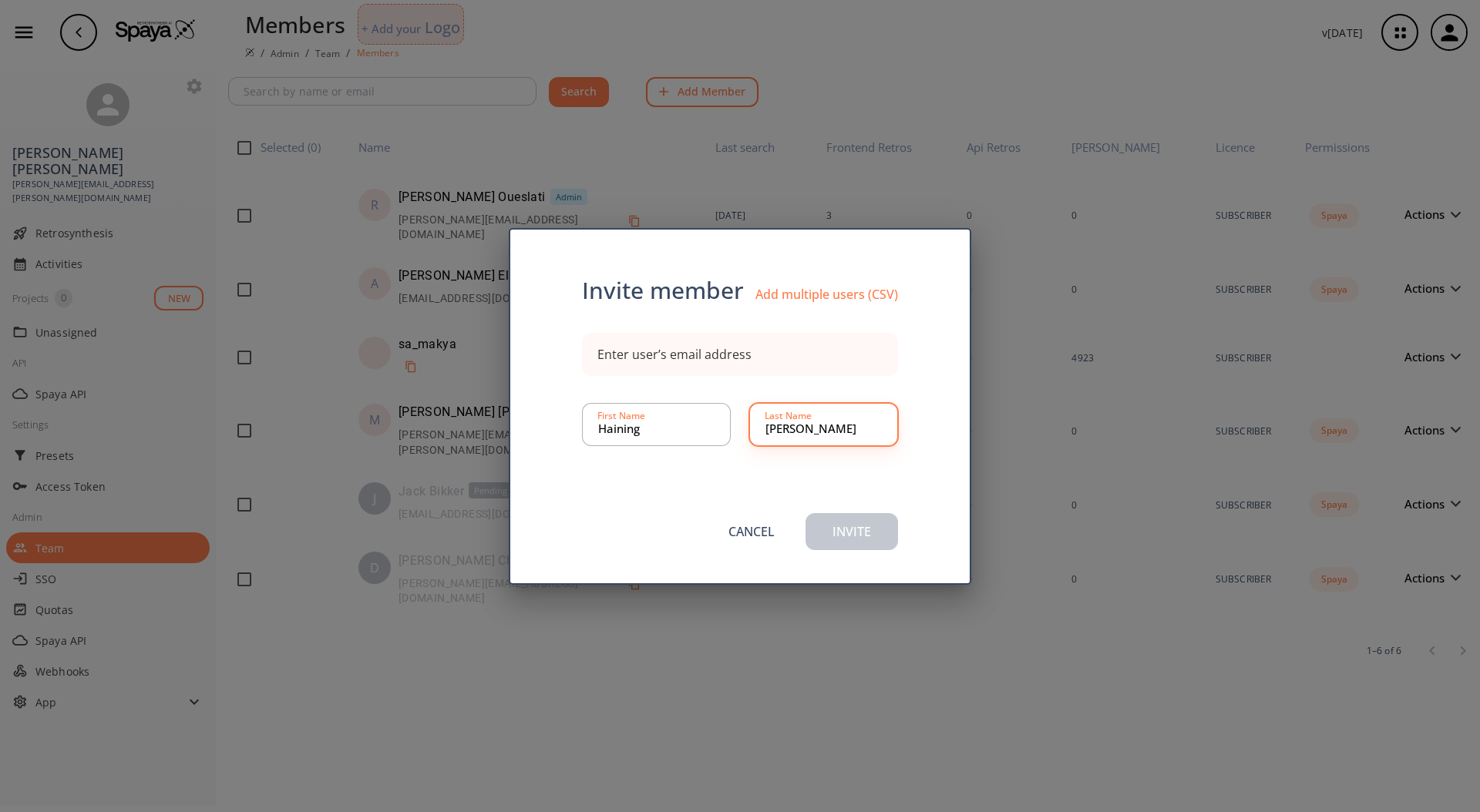
type input "Liu"
click at [740, 354] on div "Enter user’s email address" at bounding box center [673, 355] width 154 height 13
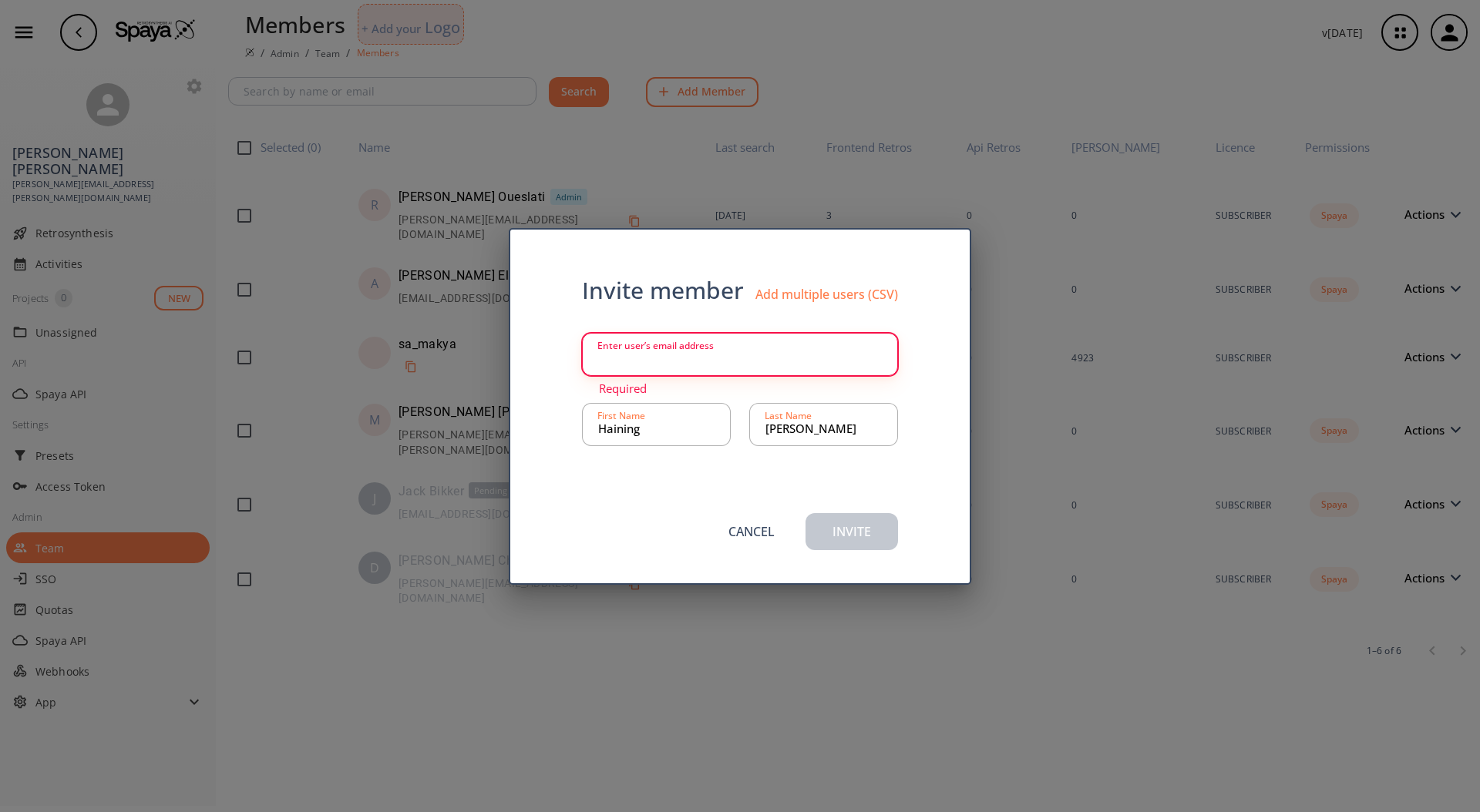
paste input "haining.liu@iff.com"
type input "haining.liu@iff.com"
click at [855, 543] on button "Invite" at bounding box center [852, 531] width 93 height 37
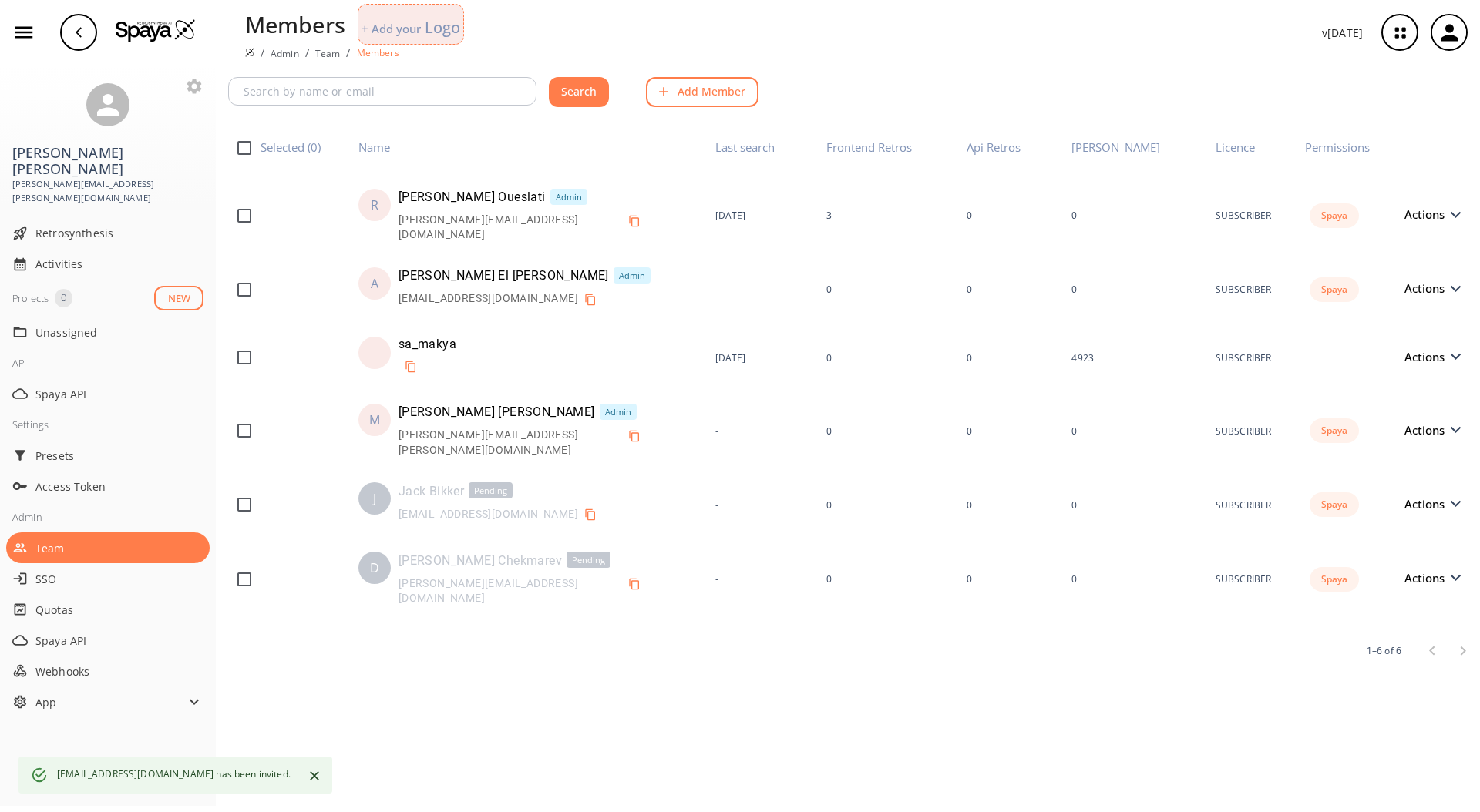
click at [715, 94] on button "Add Member" at bounding box center [701, 92] width 113 height 30
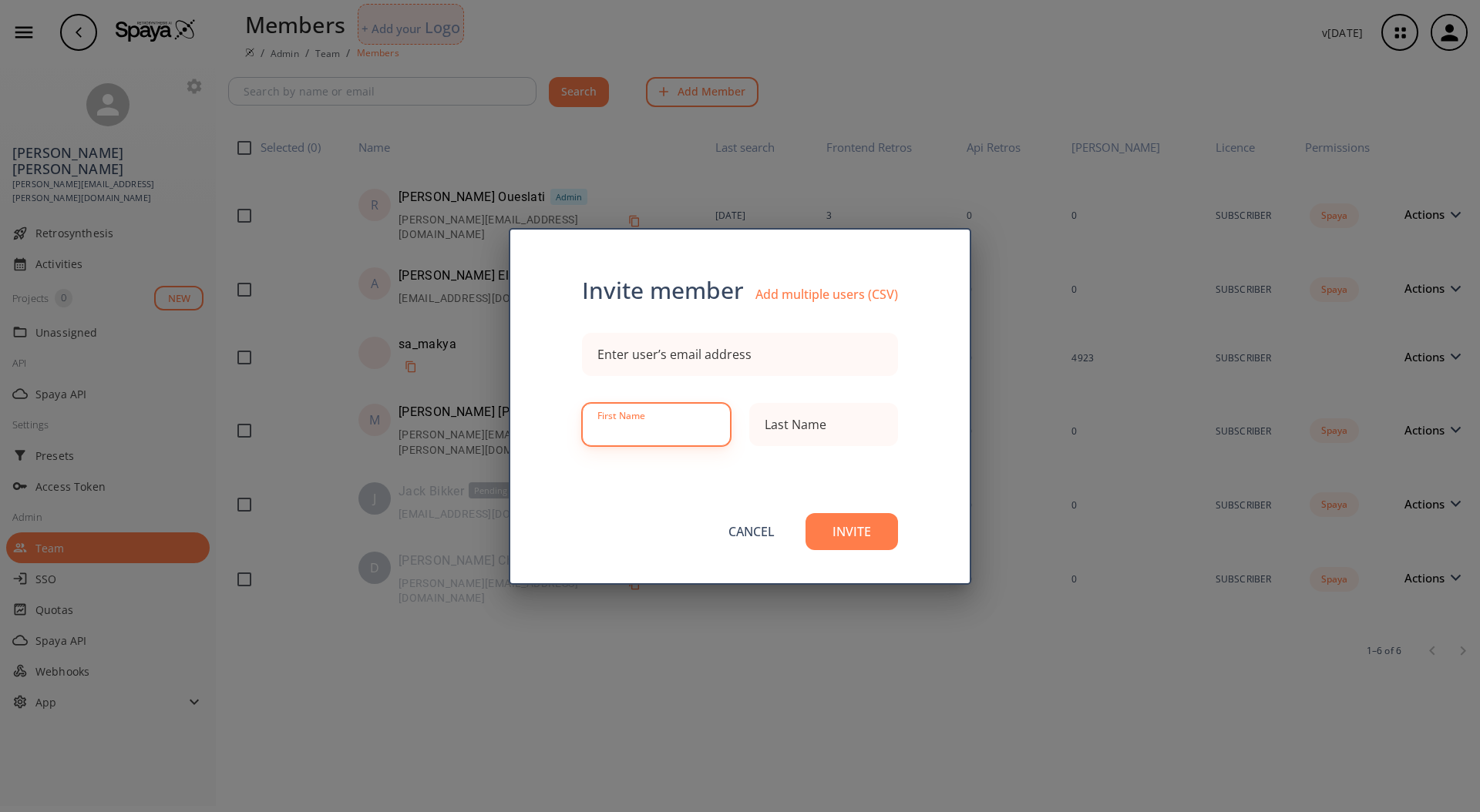
click at [651, 435] on input at bounding box center [655, 425] width 116 height 31
type input "Sean"
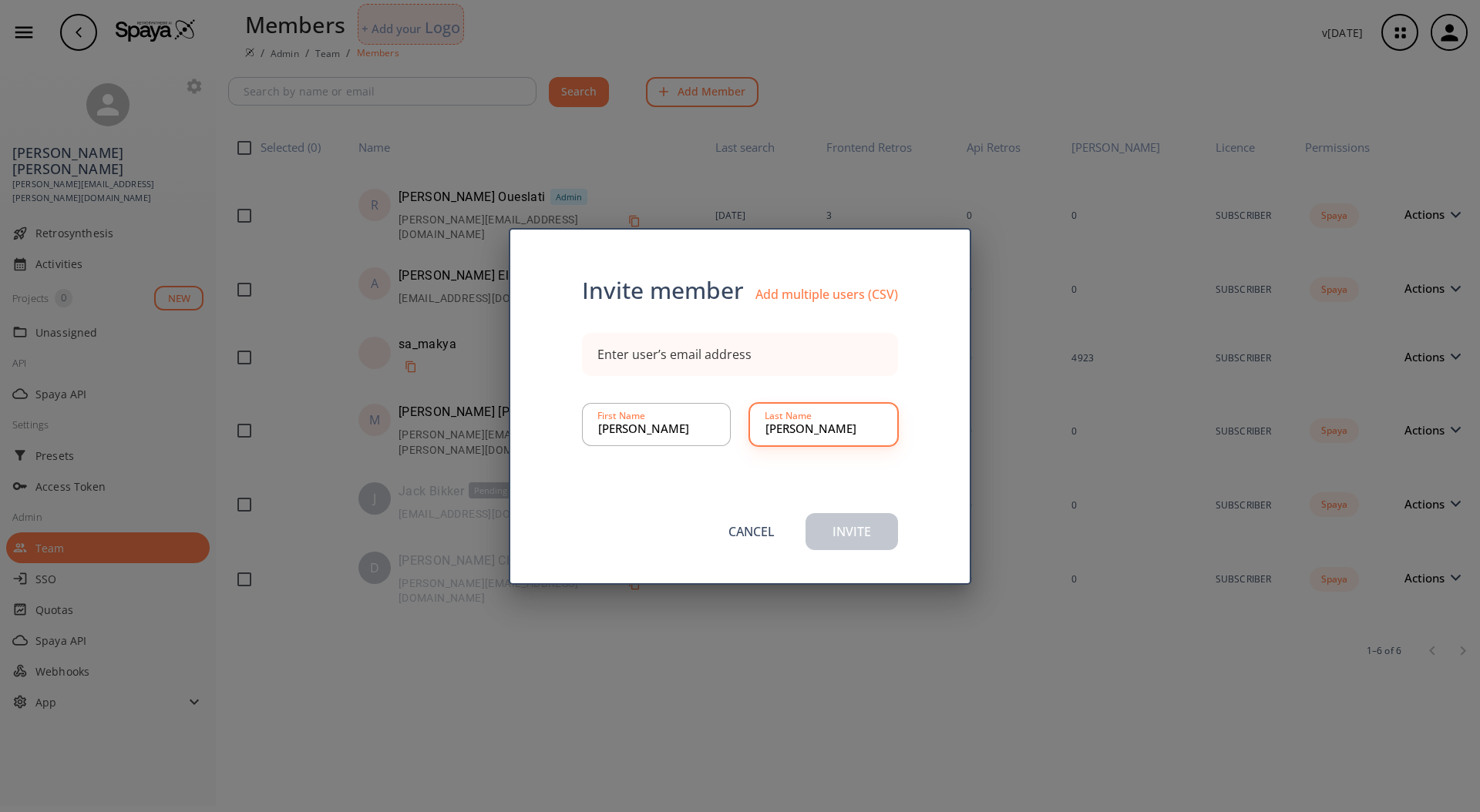
type input "Newton"
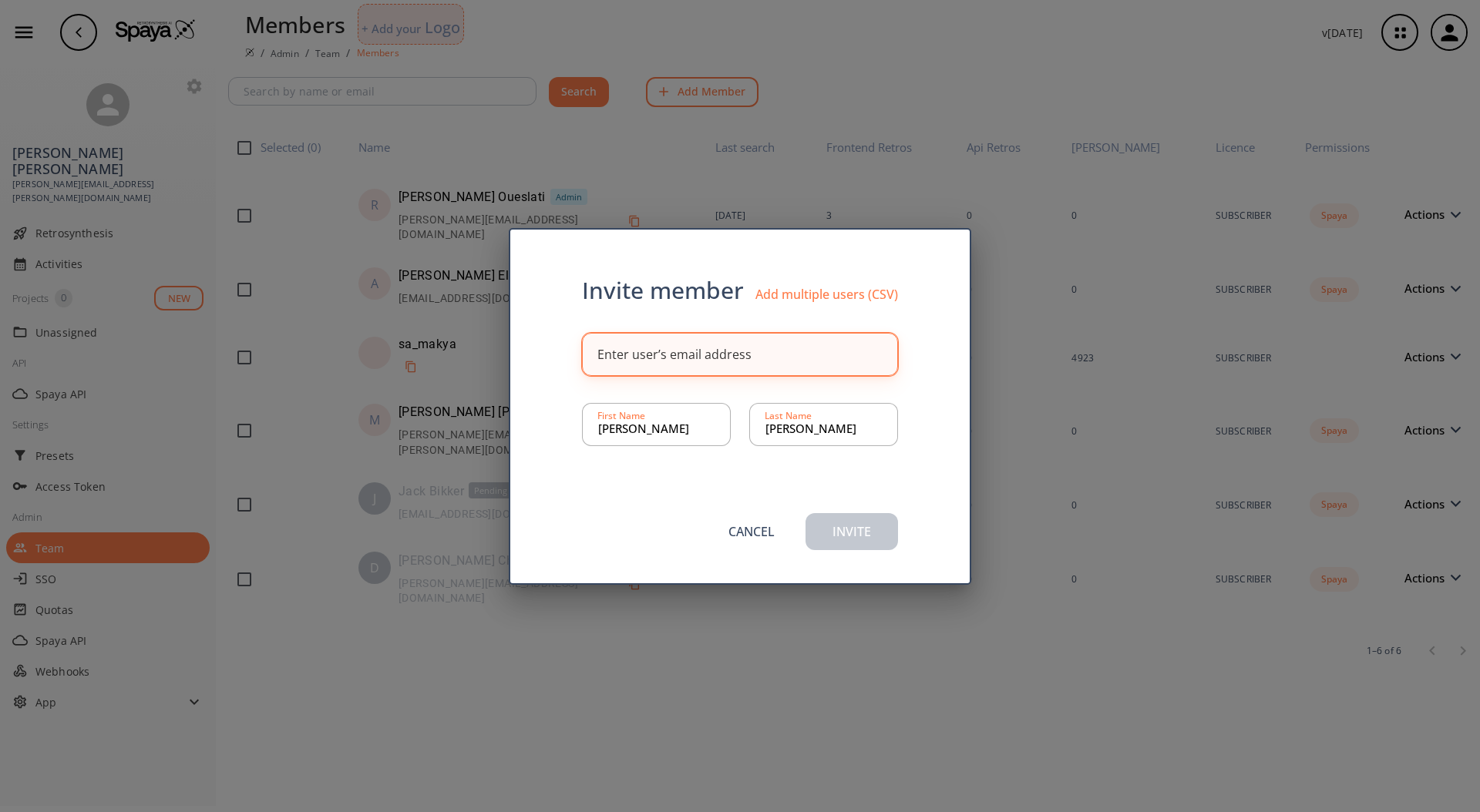
click at [700, 353] on div "Enter user’s email address" at bounding box center [673, 355] width 154 height 13
paste input "sean.newton@iff.com"
type input "sean.newton@iff.com"
click at [853, 528] on button "Invite" at bounding box center [852, 531] width 93 height 37
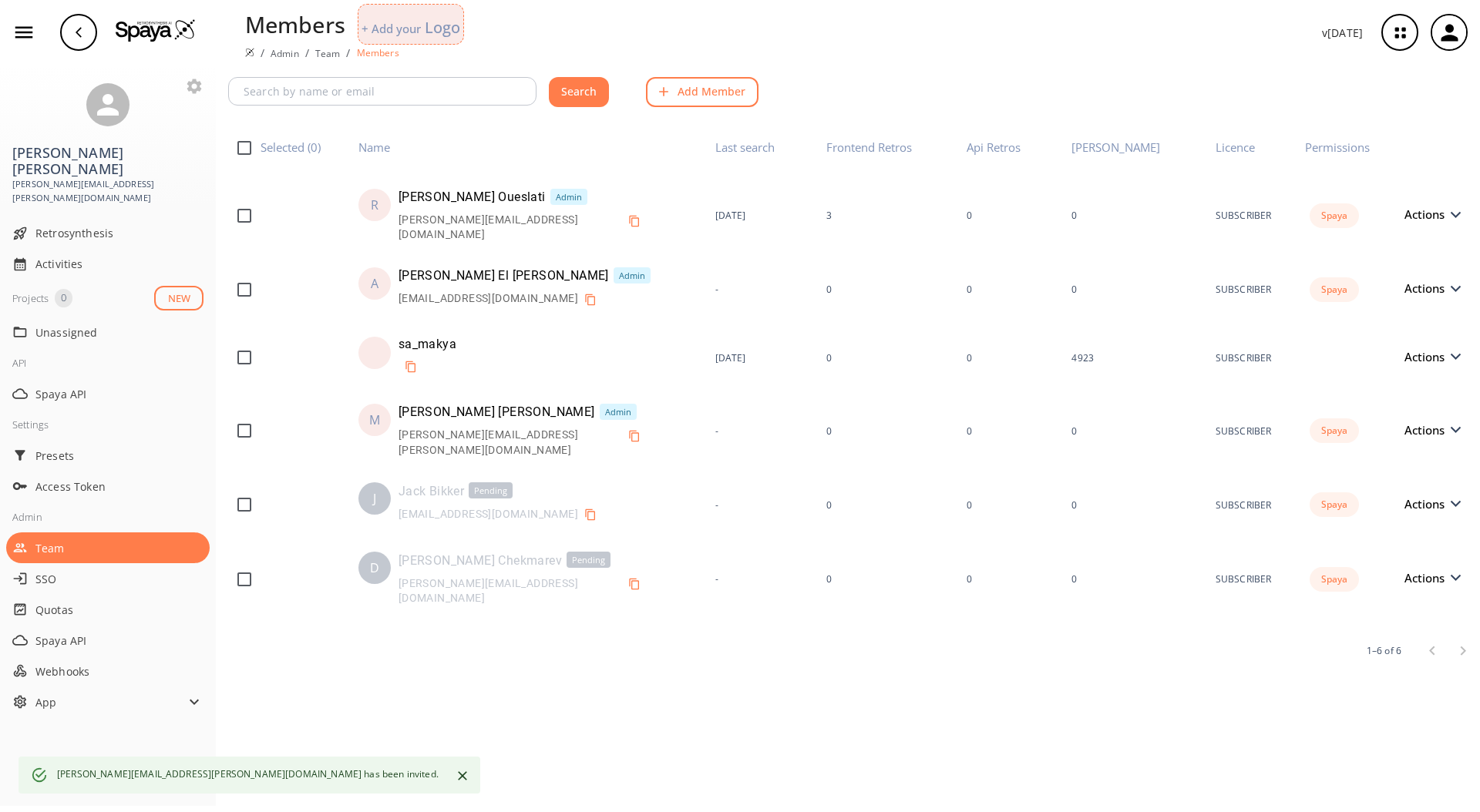
click at [705, 97] on button "Add Member" at bounding box center [701, 92] width 113 height 30
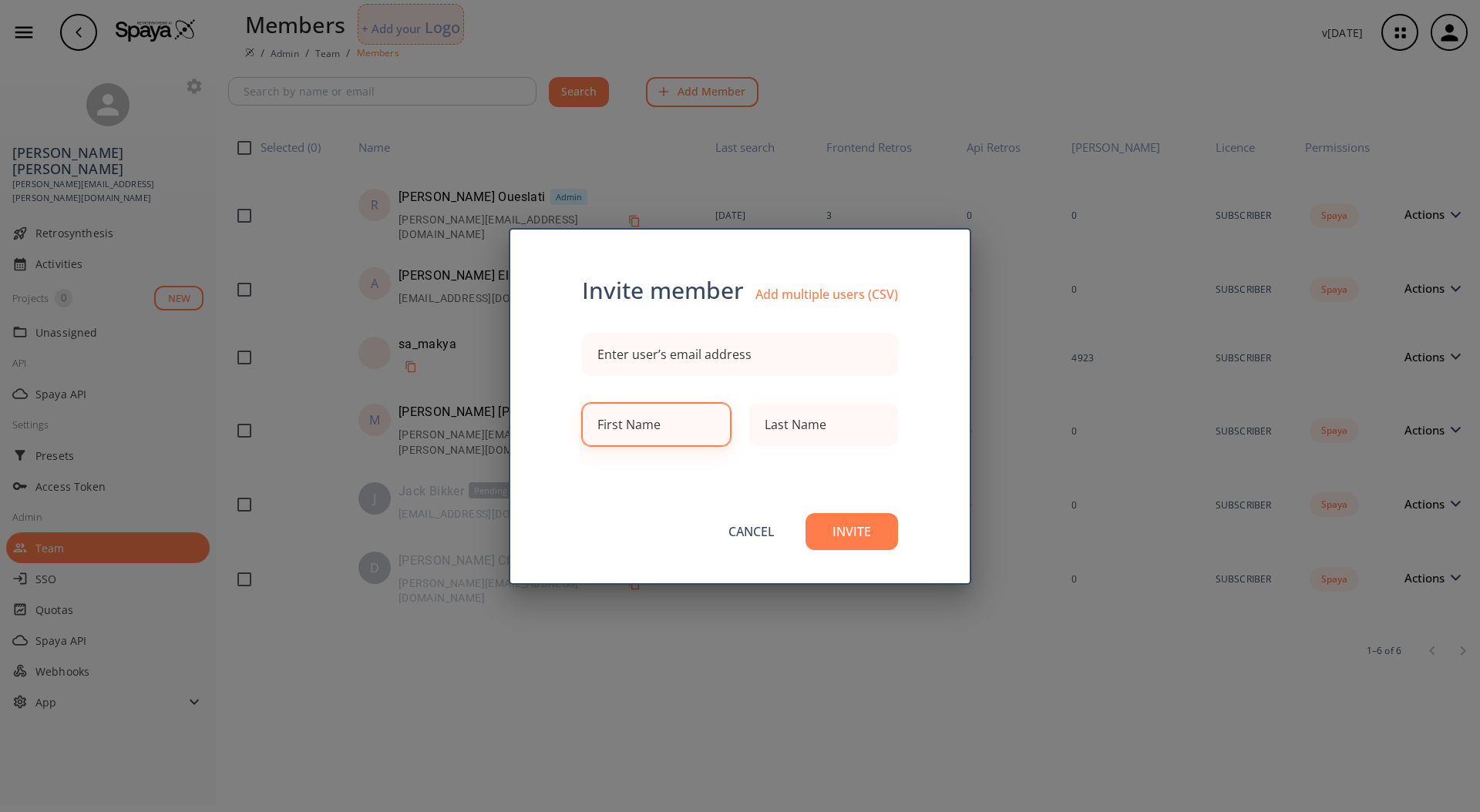
click at [648, 429] on div "First Name" at bounding box center [628, 425] width 63 height 13
type input "Aaron"
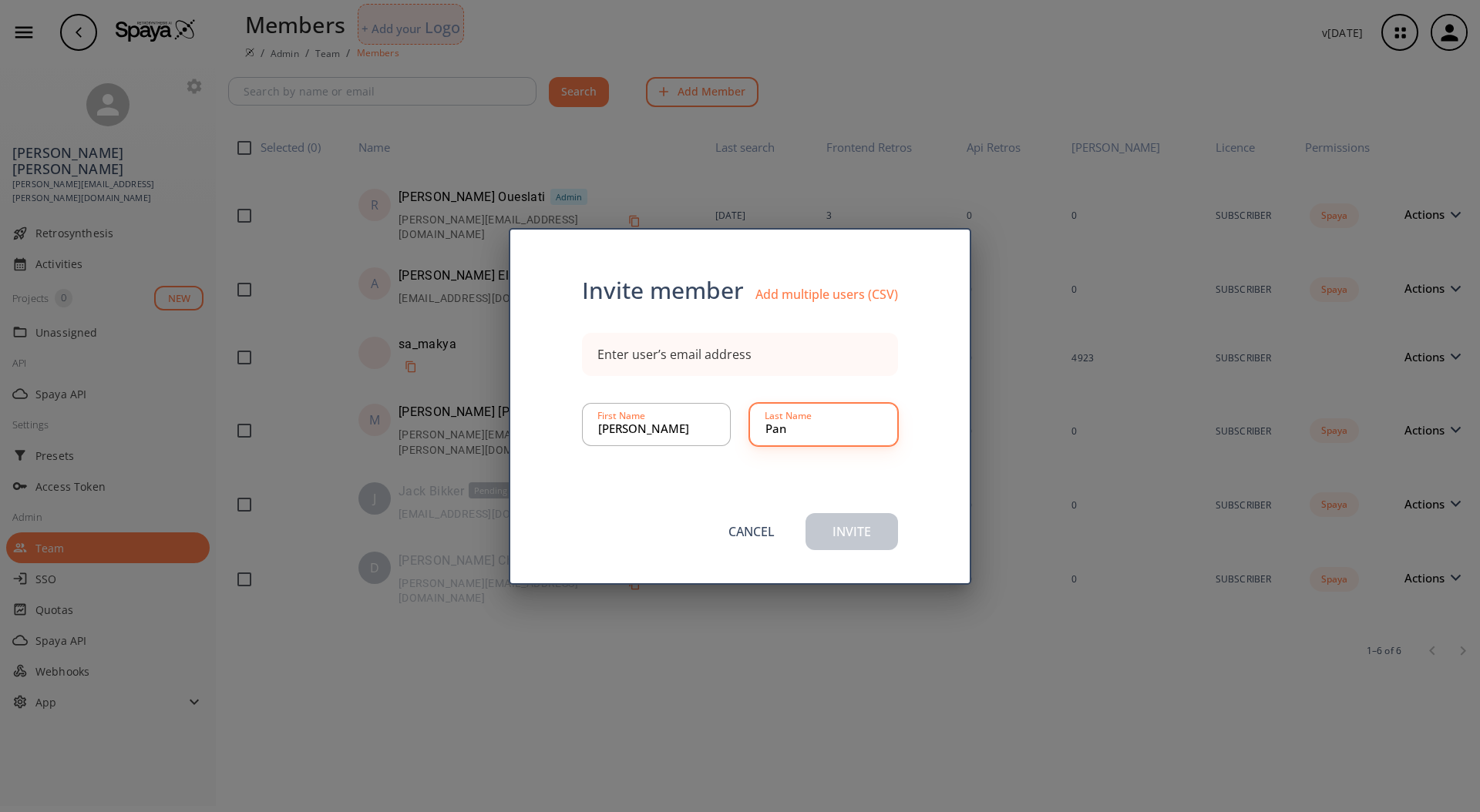
type input "Pan"
click at [704, 350] on div "Enter user’s email address" at bounding box center [673, 355] width 154 height 13
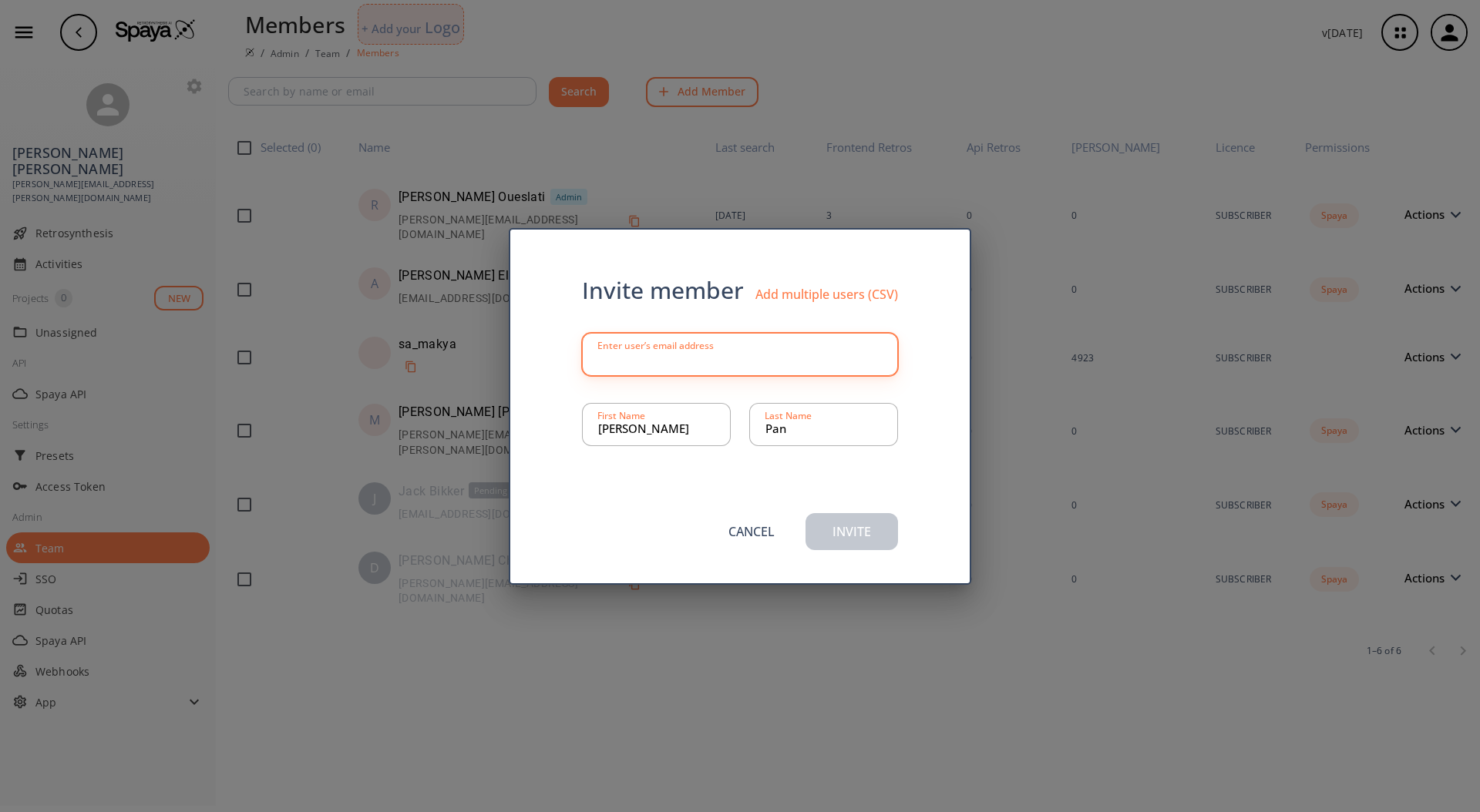
paste input "aaron.pan@iff.com"
type input "aaron.pan@iff.com"
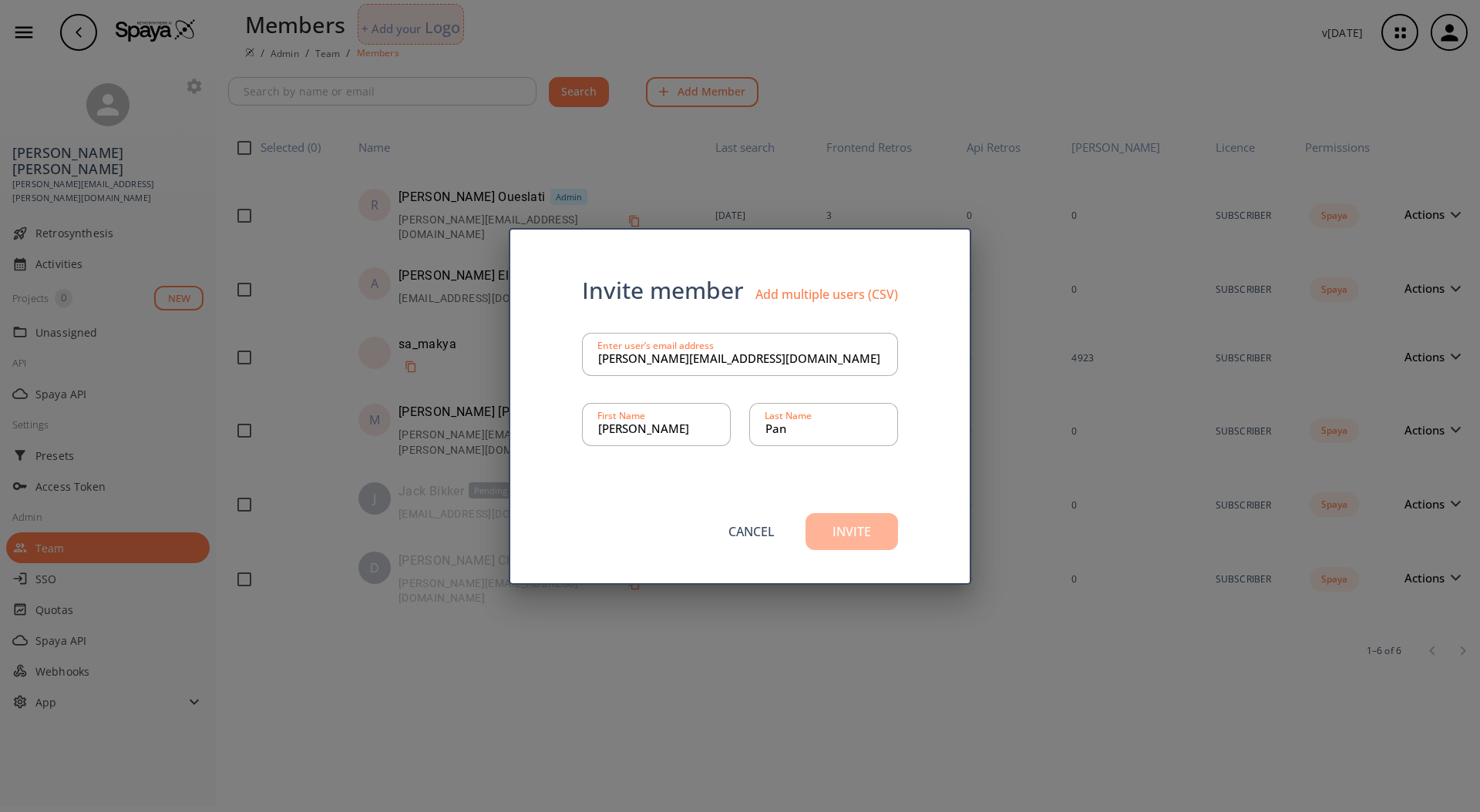
click at [853, 527] on button "Invite" at bounding box center [852, 531] width 93 height 37
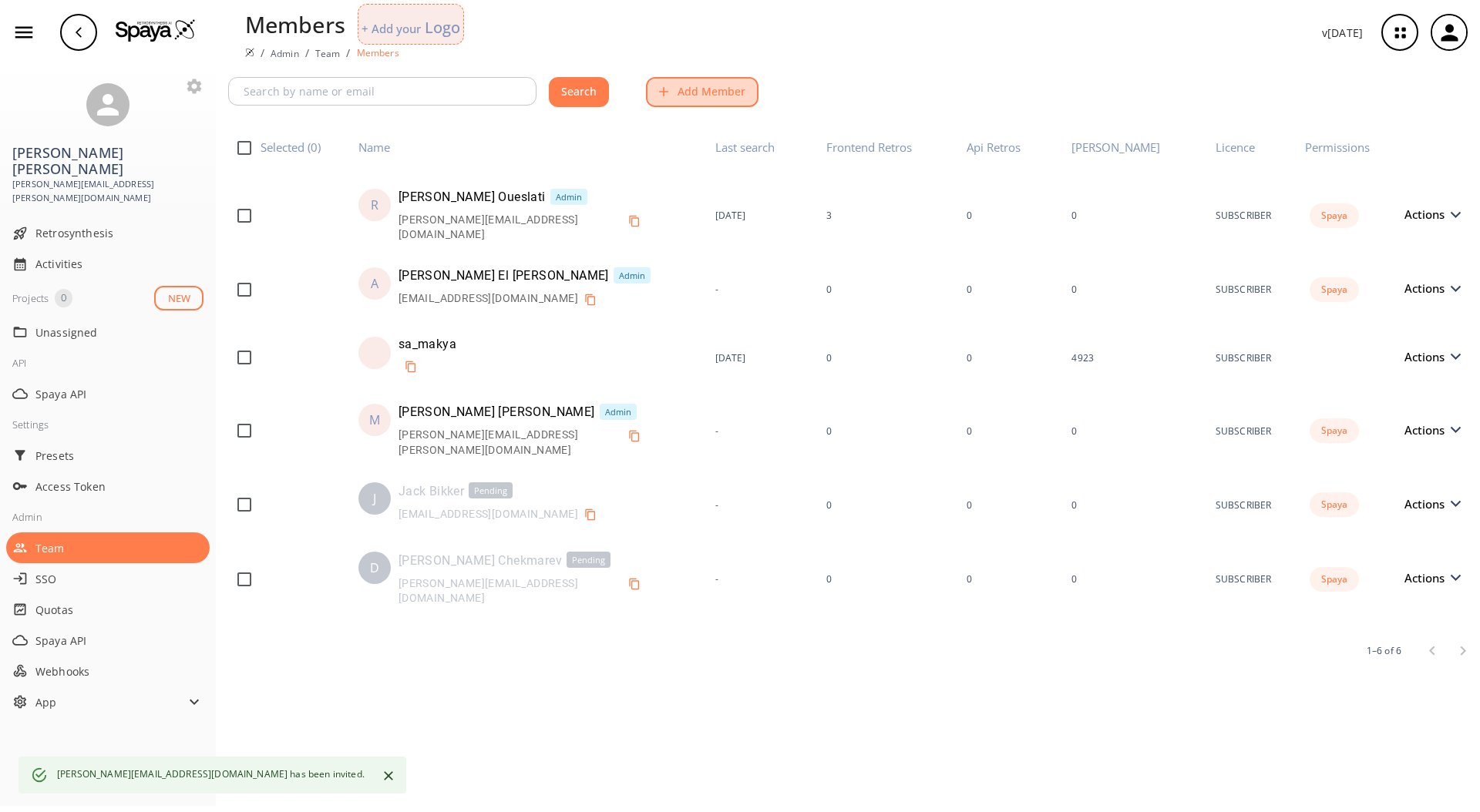
click at [690, 97] on button "Add Member" at bounding box center [701, 92] width 113 height 30
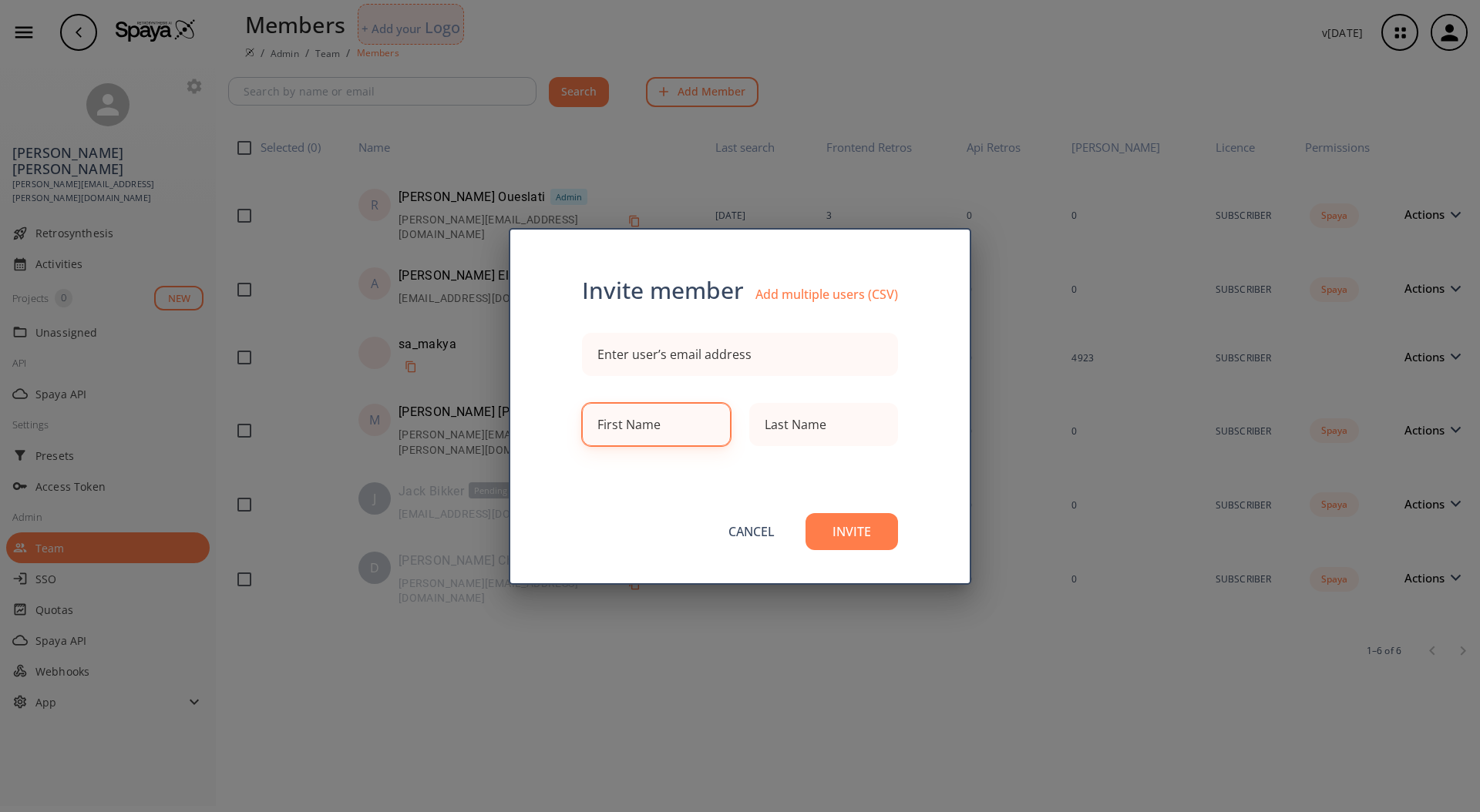
click at [663, 413] on input at bounding box center [655, 425] width 116 height 31
type input "Shyam"
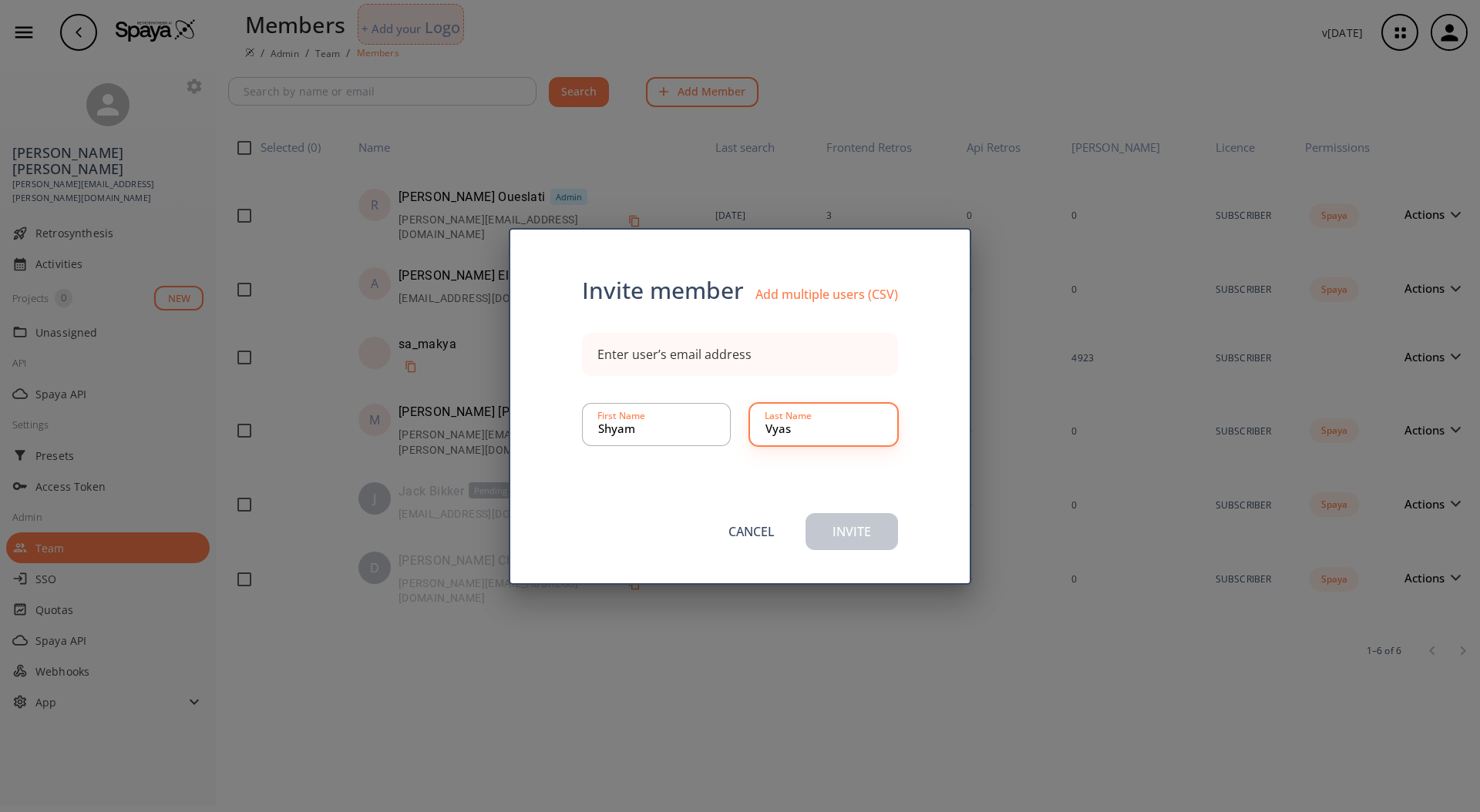
type input "Vyas"
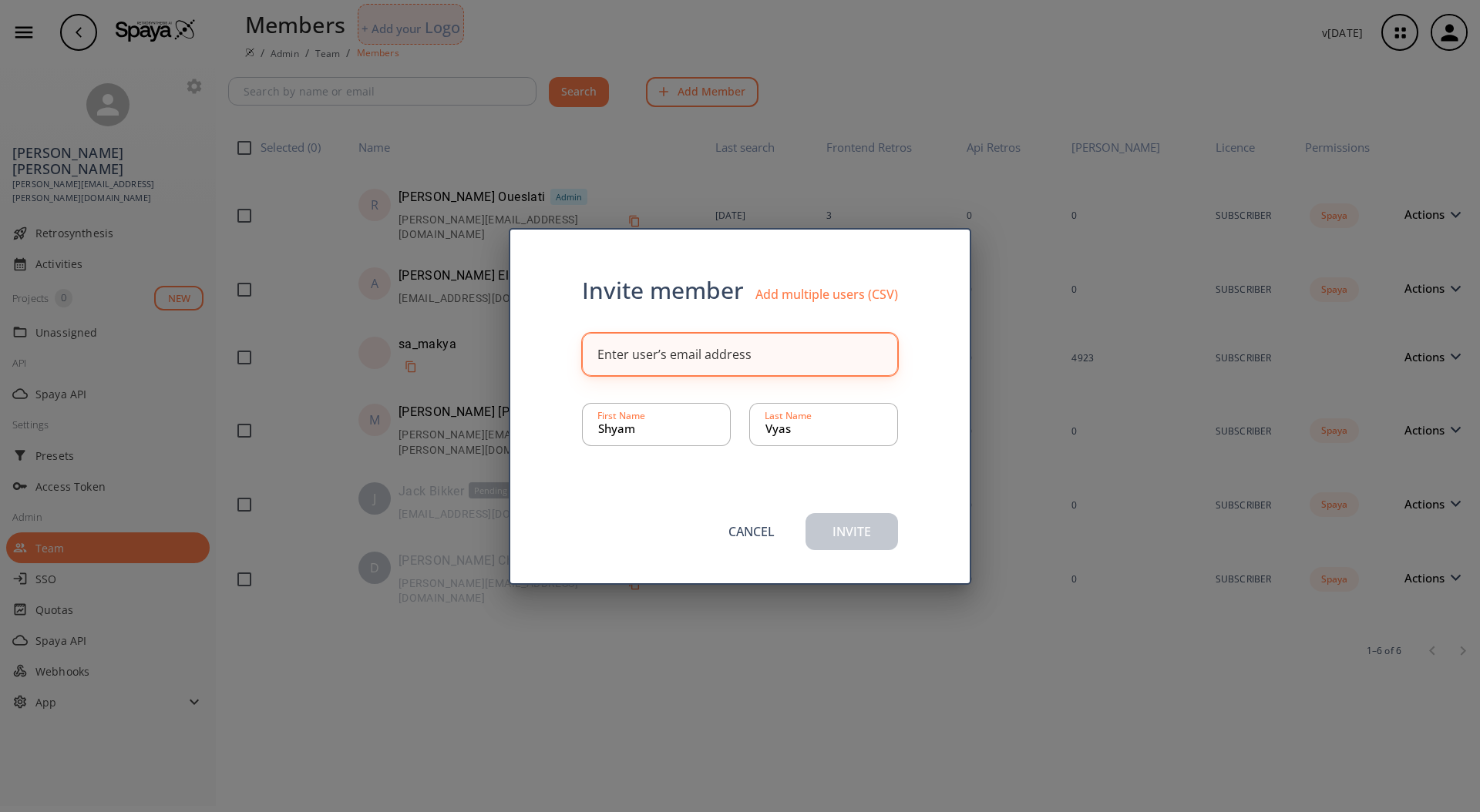
click at [688, 359] on div "Enter user’s email address" at bounding box center [673, 355] width 154 height 13
paste input "shyam.vyas@iff.com"
type input "shyam.vyas@iff.com"
click at [848, 524] on button "Invite" at bounding box center [852, 531] width 93 height 37
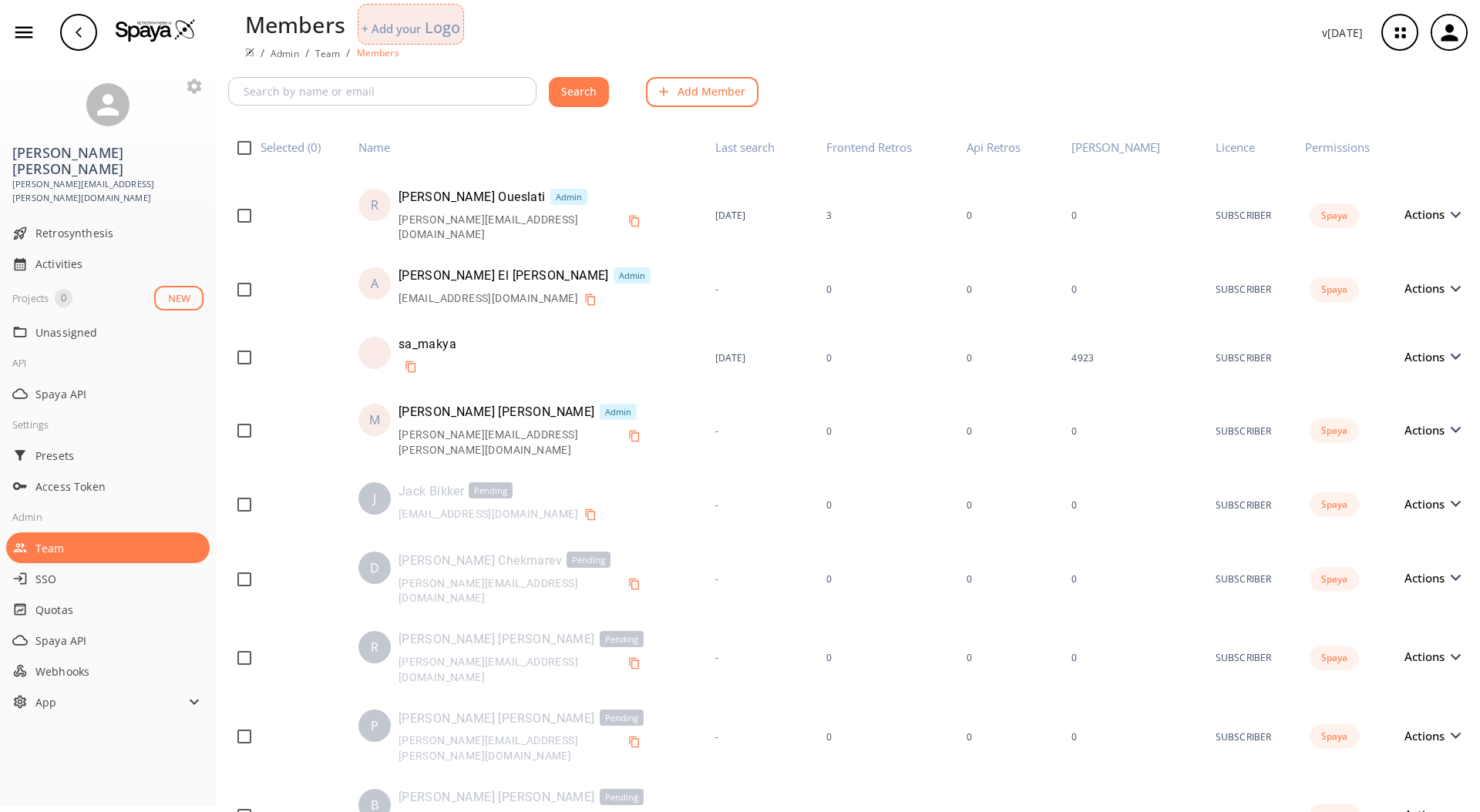
click at [723, 84] on button "Add Member" at bounding box center [701, 92] width 113 height 30
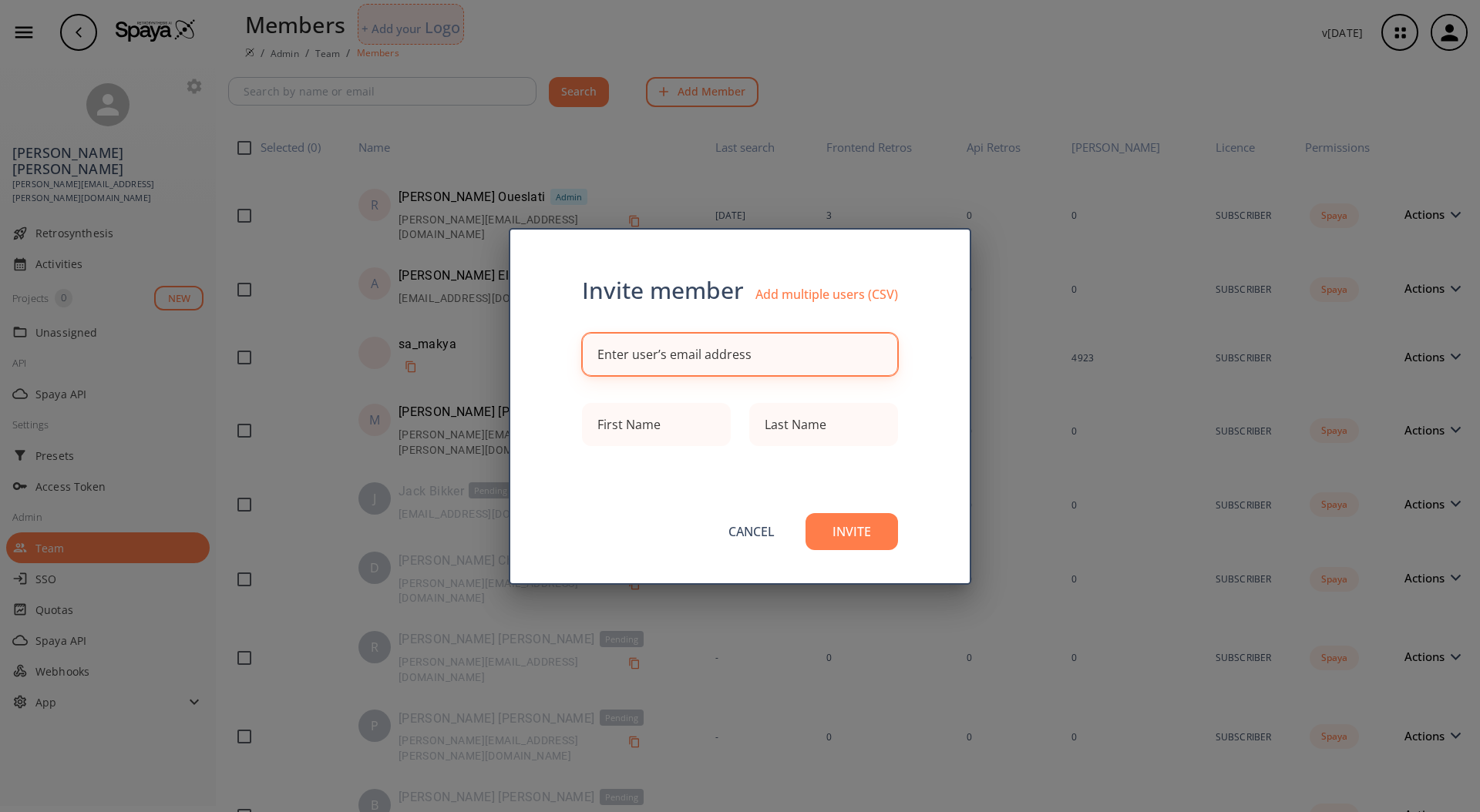
click at [696, 351] on div "Enter user’s email address" at bounding box center [673, 355] width 154 height 13
paste input "jeff.kattas@iff.com"
type input "jeff.kattas@iff.com"
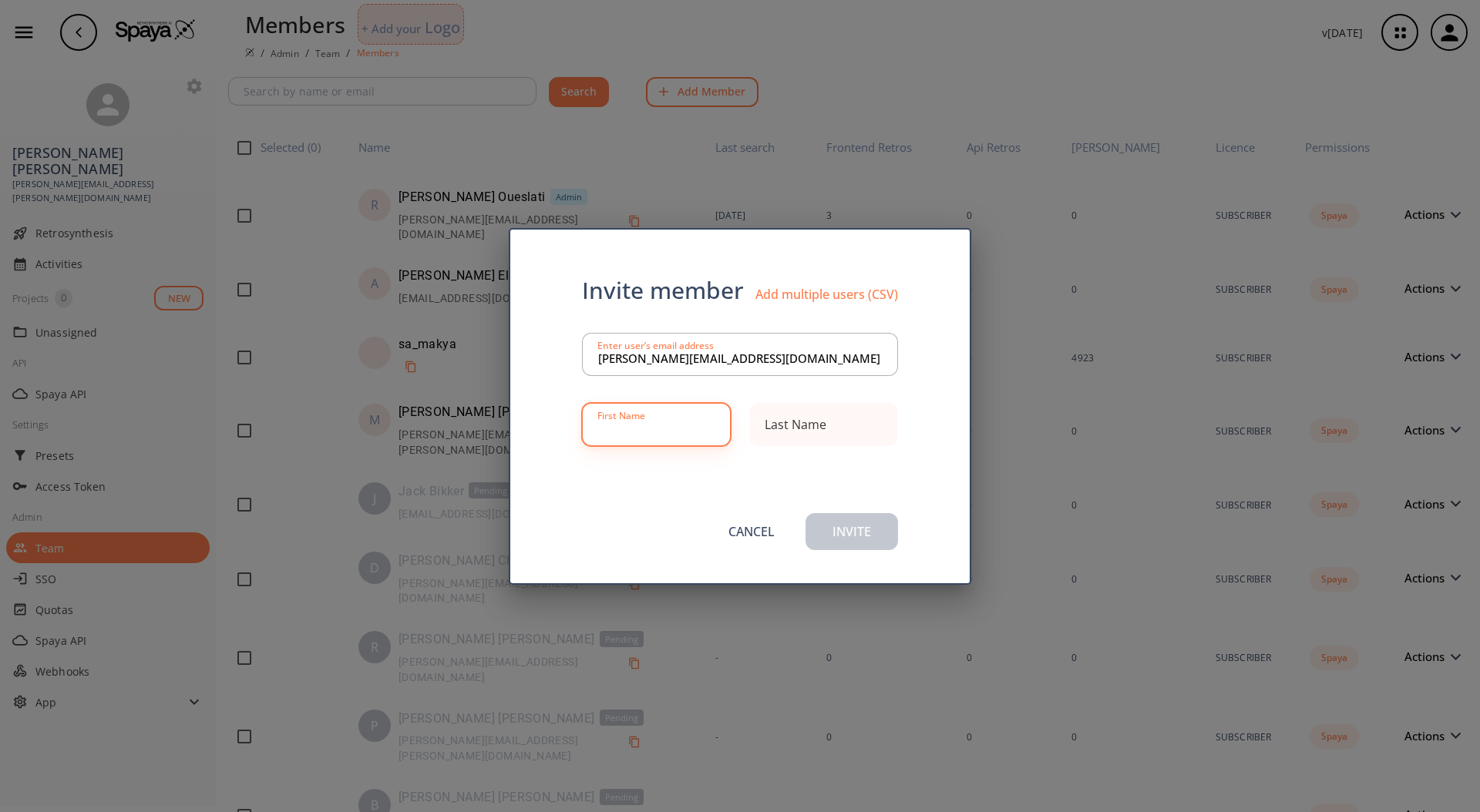
click at [672, 435] on input at bounding box center [655, 425] width 116 height 31
type input "Jeff"
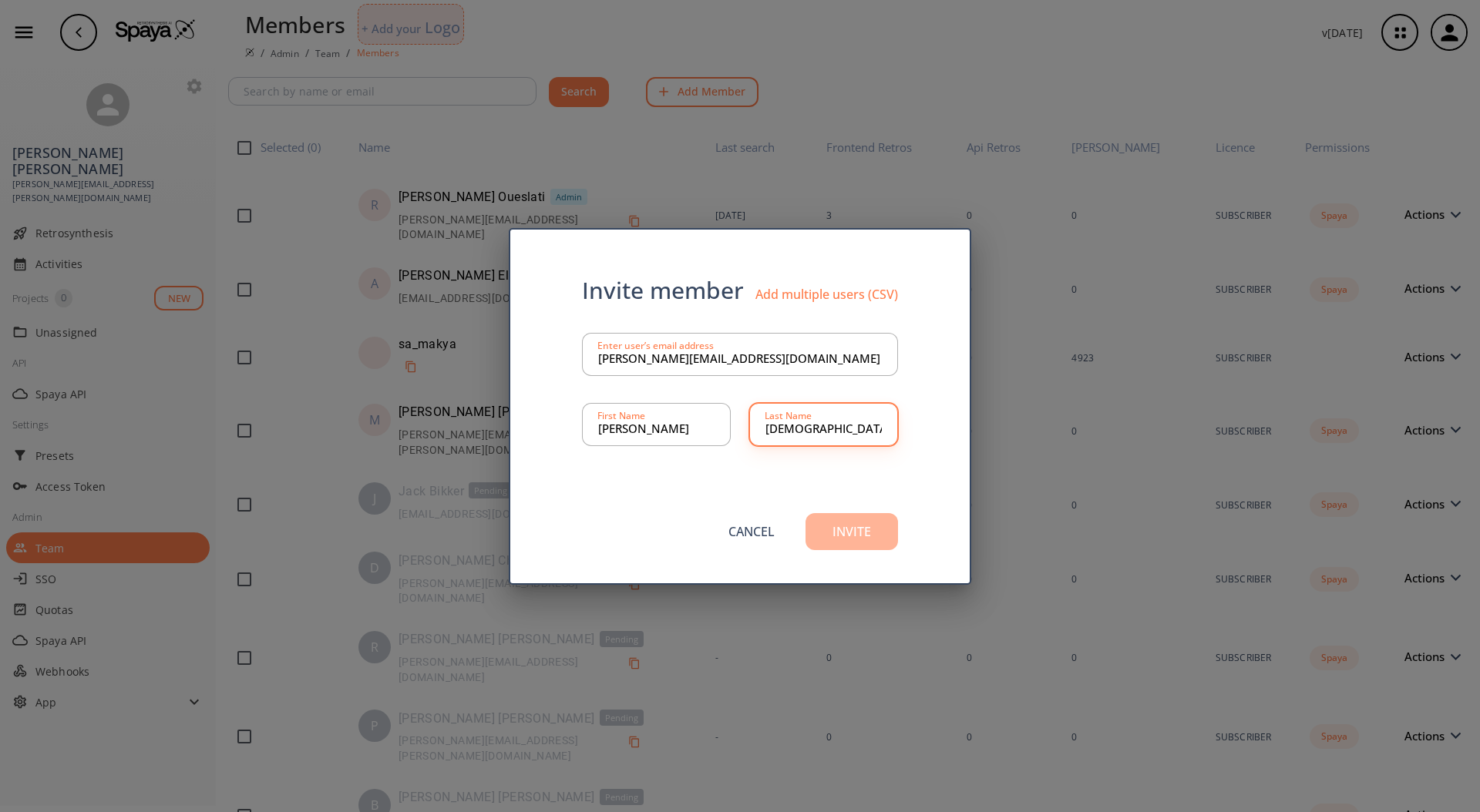
type input "Kattas"
click at [865, 545] on button "Invite" at bounding box center [852, 531] width 93 height 37
